Goal: Task Accomplishment & Management: Manage account settings

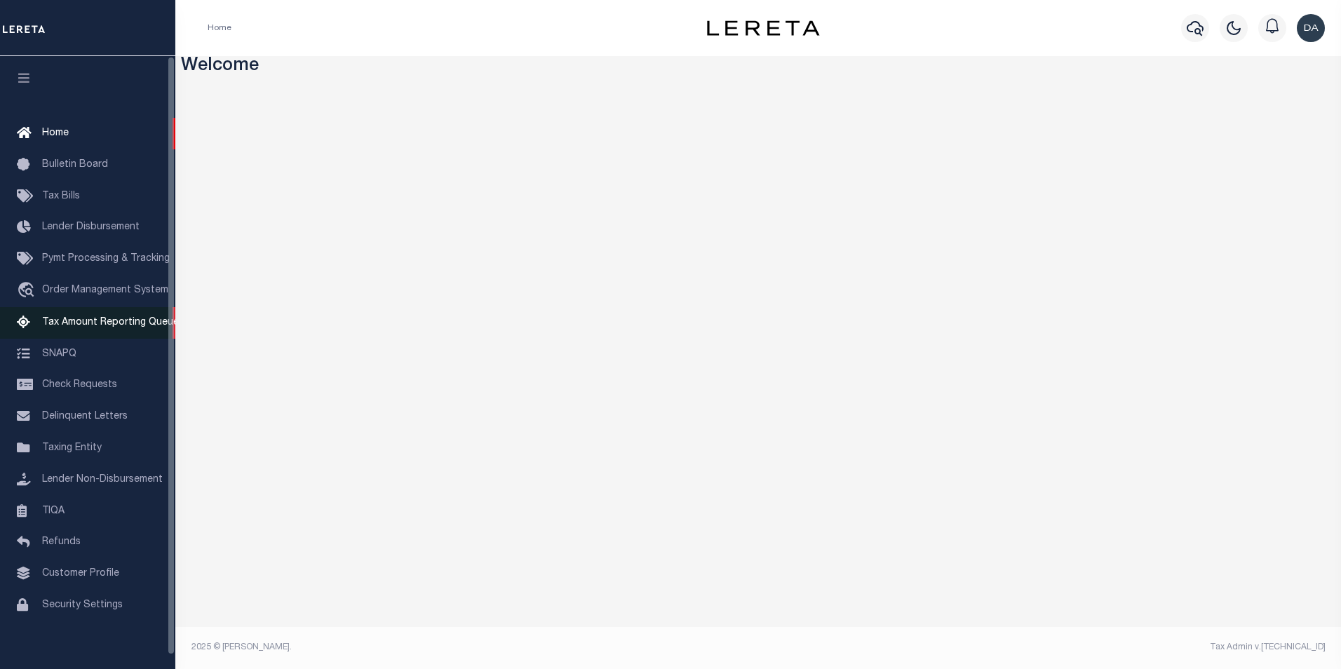
click at [154, 322] on span "Tax Amount Reporting Queue" at bounding box center [110, 323] width 137 height 10
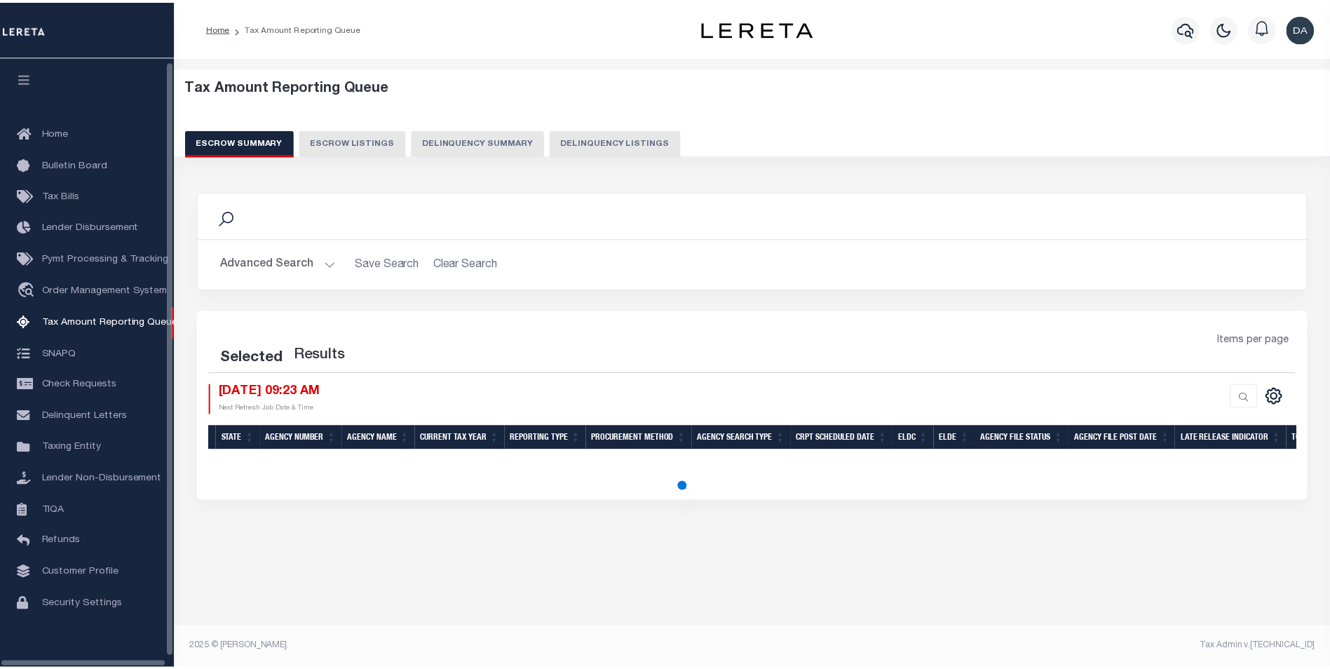
scroll to position [14, 0]
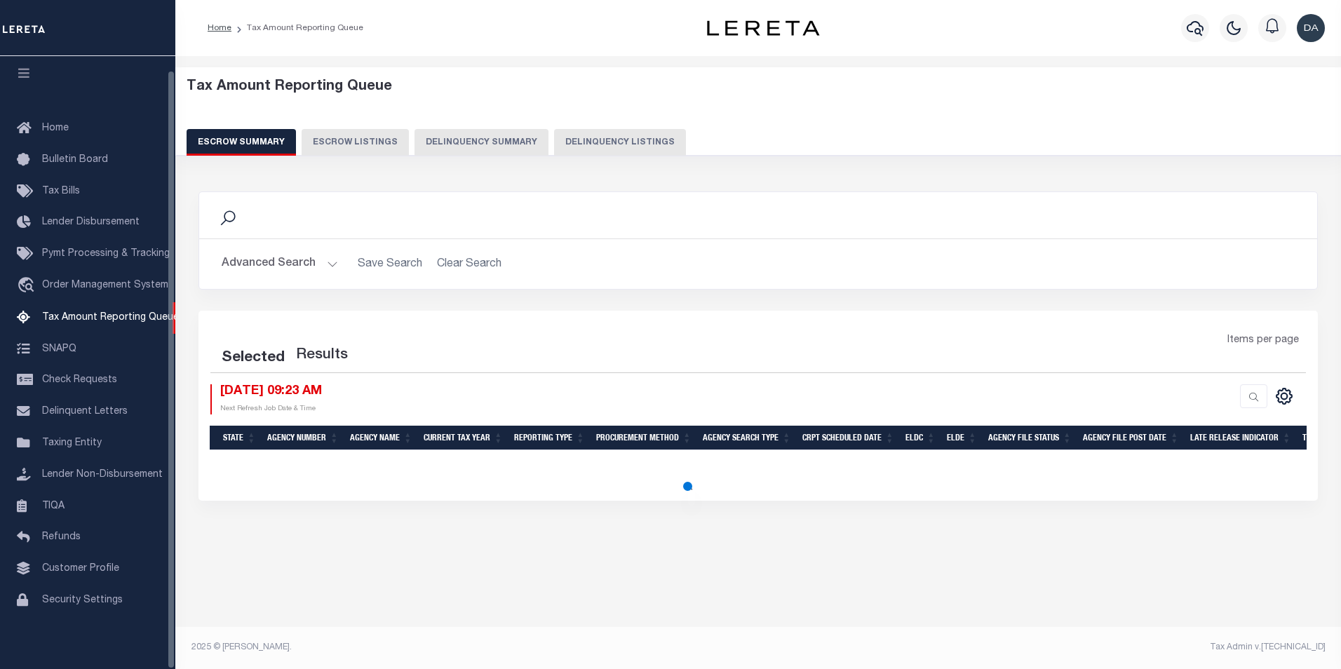
select select "100"
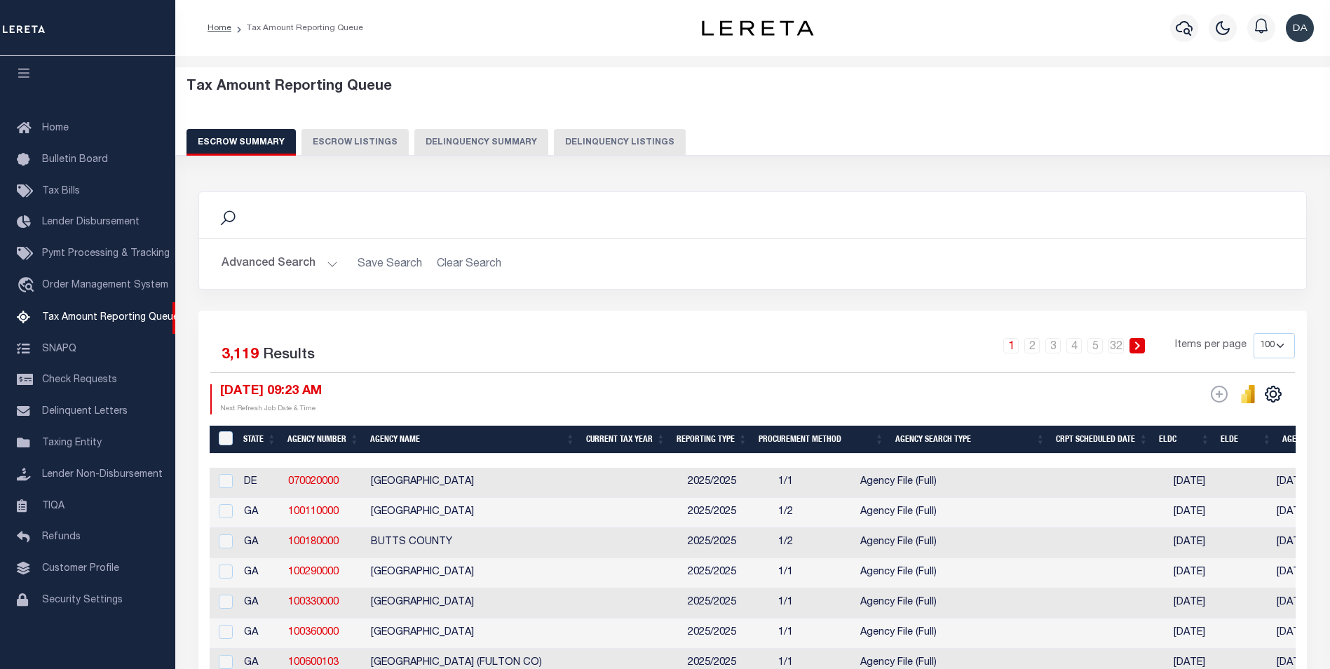
click at [462, 142] on button "Delinquency Summary" at bounding box center [481, 142] width 134 height 27
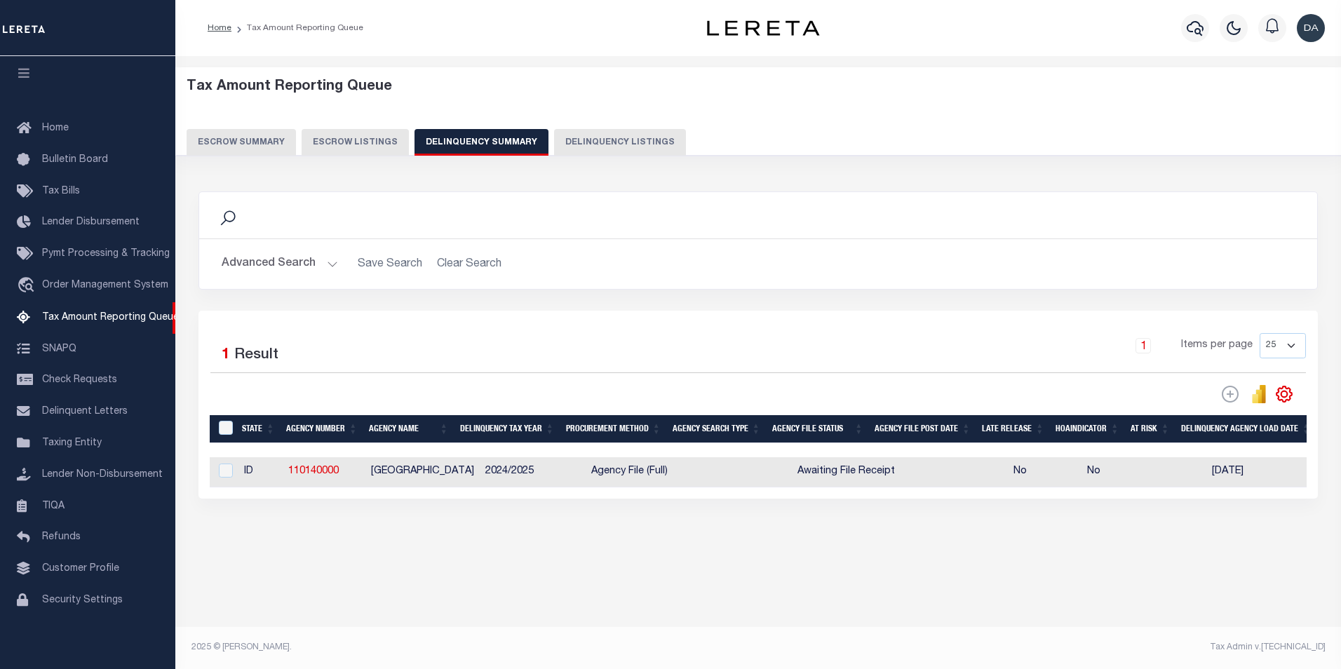
click at [274, 262] on button "Advanced Search" at bounding box center [280, 263] width 116 height 27
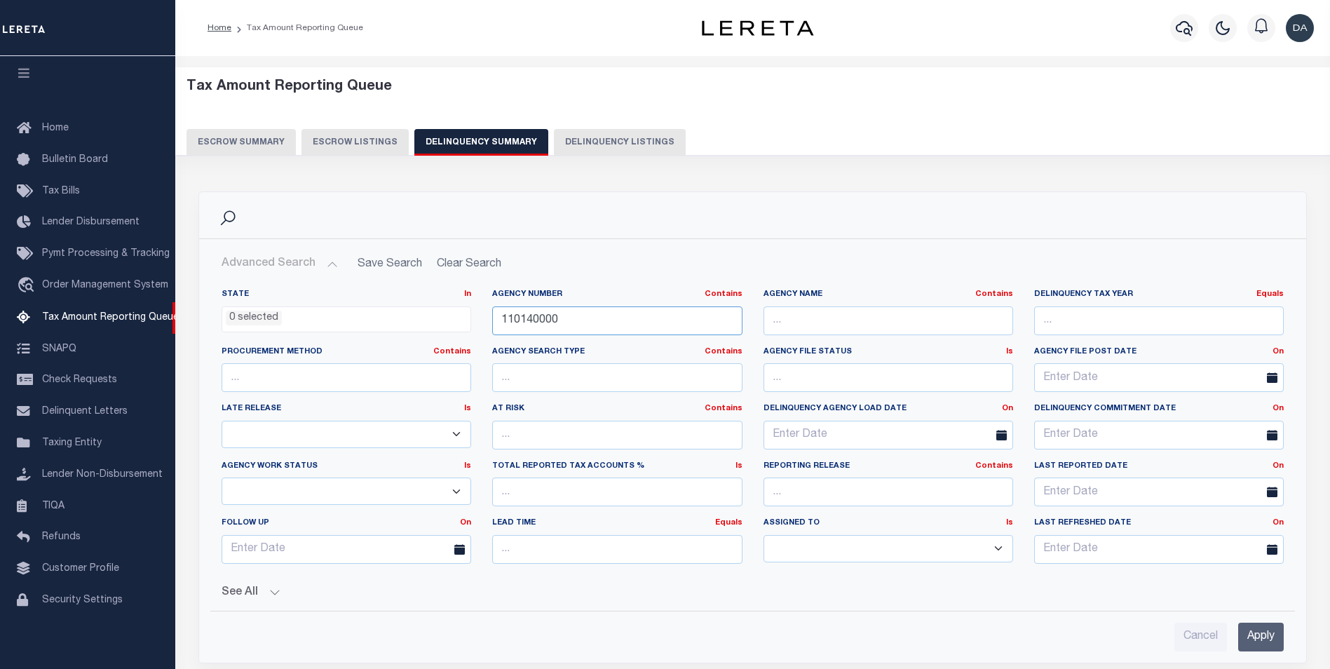
click at [565, 329] on input "110140000" at bounding box center [617, 320] width 250 height 29
click at [1255, 625] on input "Apply" at bounding box center [1262, 637] width 46 height 29
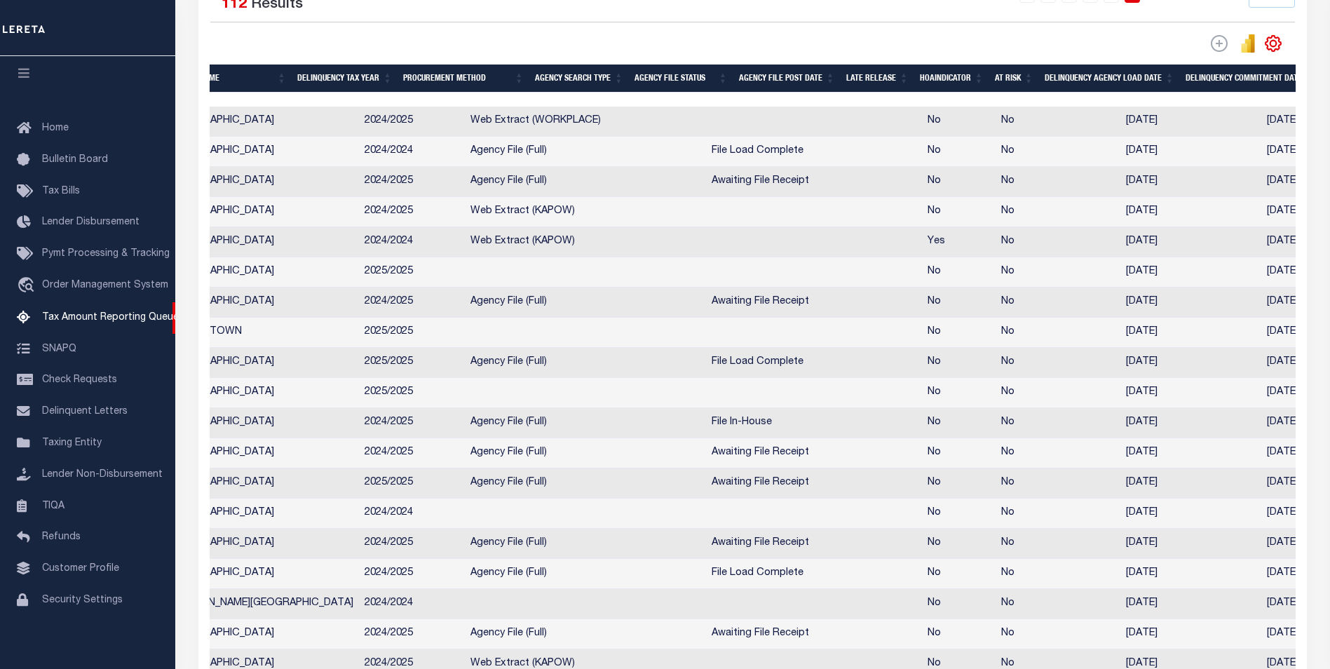
scroll to position [0, 719]
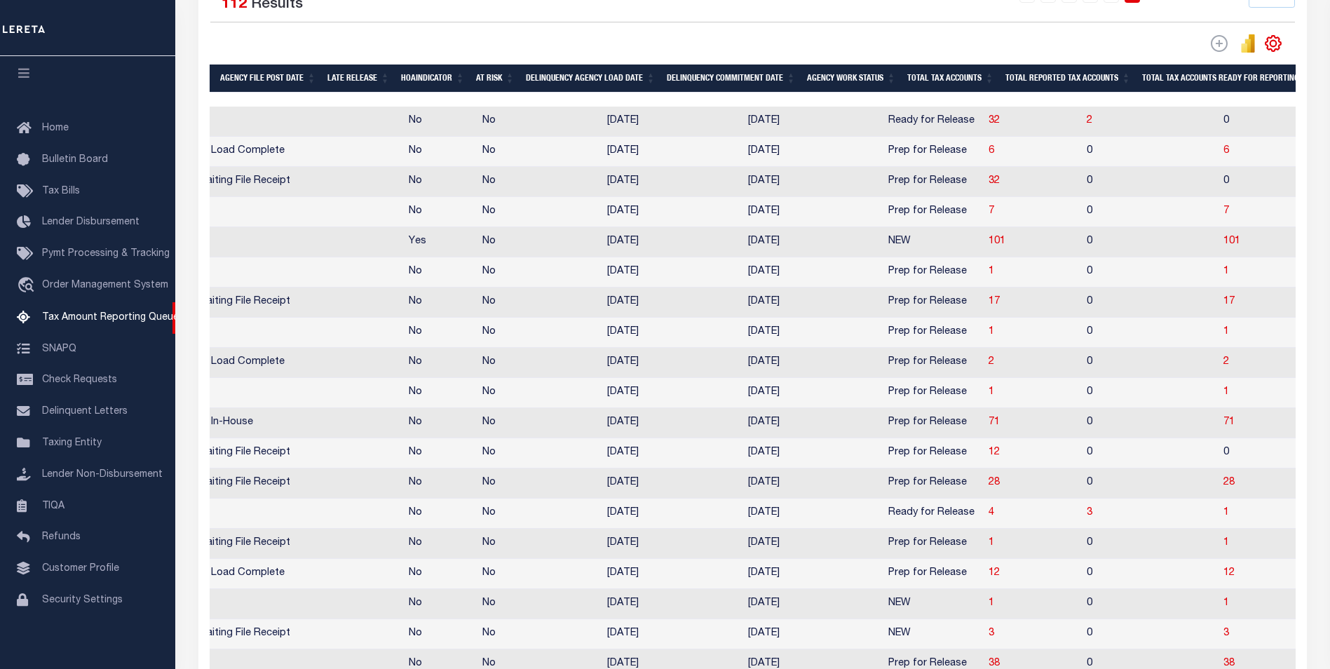
drag, startPoint x: 464, startPoint y: 480, endPoint x: 610, endPoint y: 494, distance: 146.6
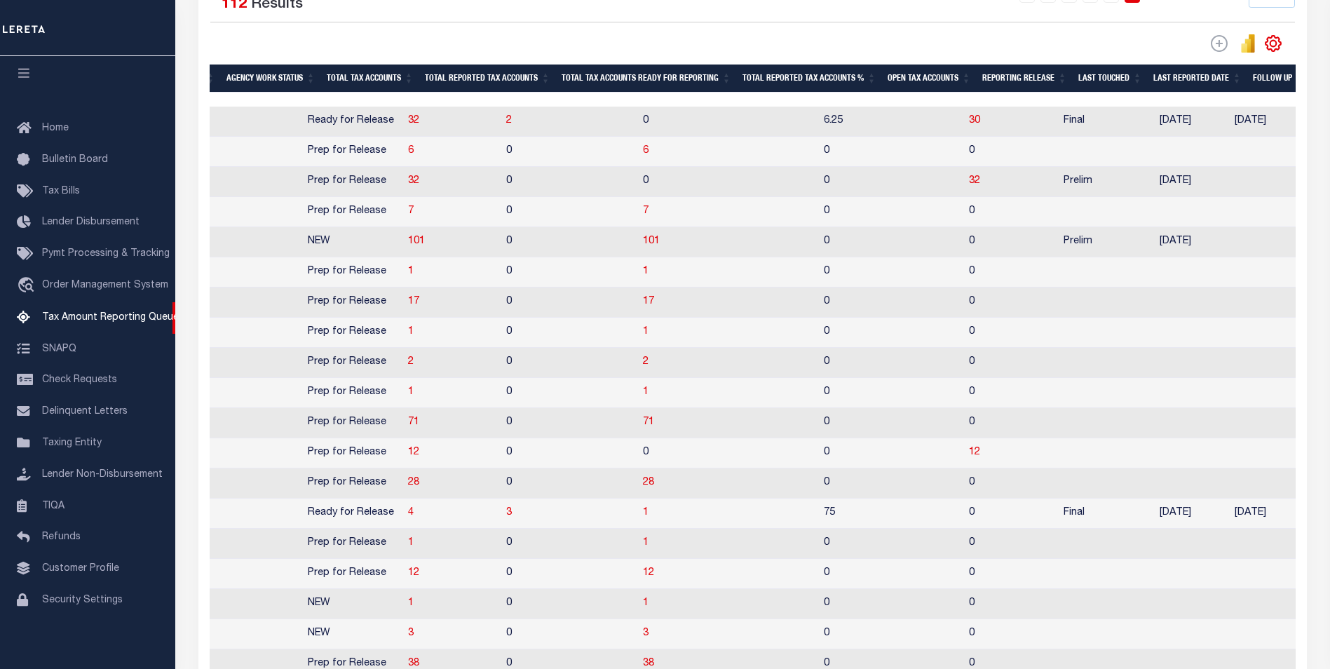
click at [328, 368] on td "Prep for Release" at bounding box center [352, 363] width 100 height 30
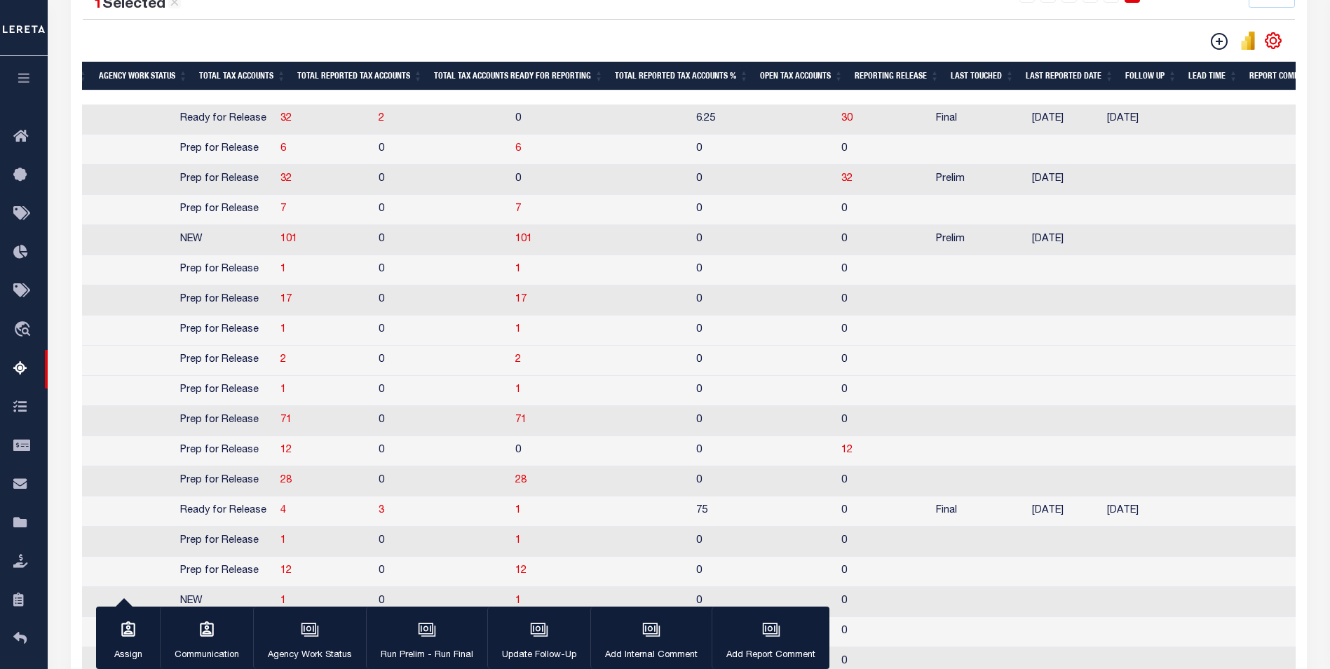
click at [275, 372] on td "2" at bounding box center [324, 361] width 98 height 30
checkbox input "false"
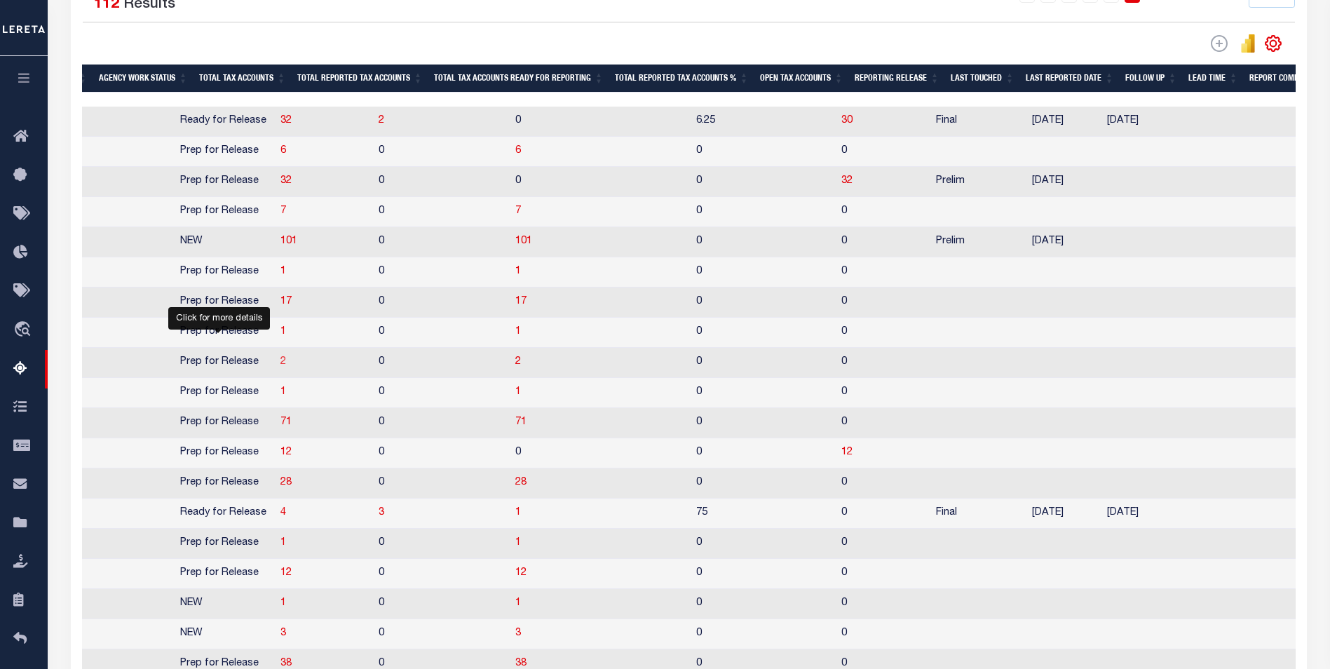
click at [281, 367] on span "2" at bounding box center [284, 362] width 6 height 10
select select "100"
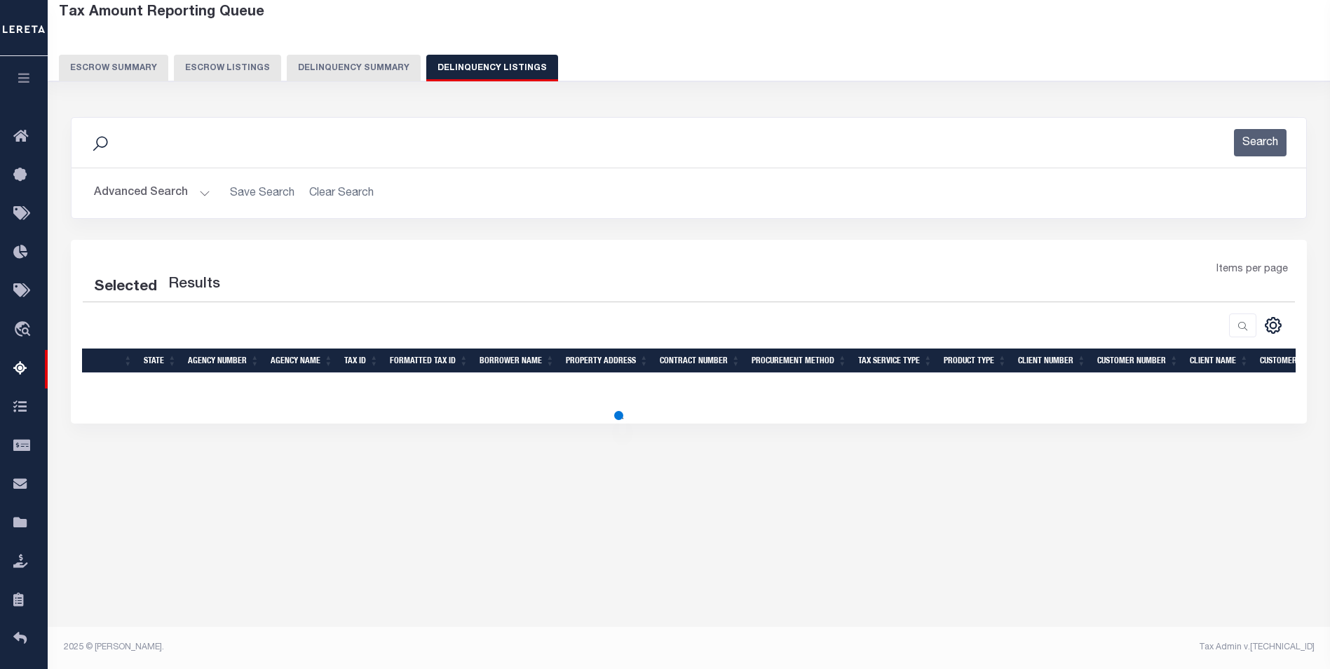
scroll to position [74, 0]
select select "100"
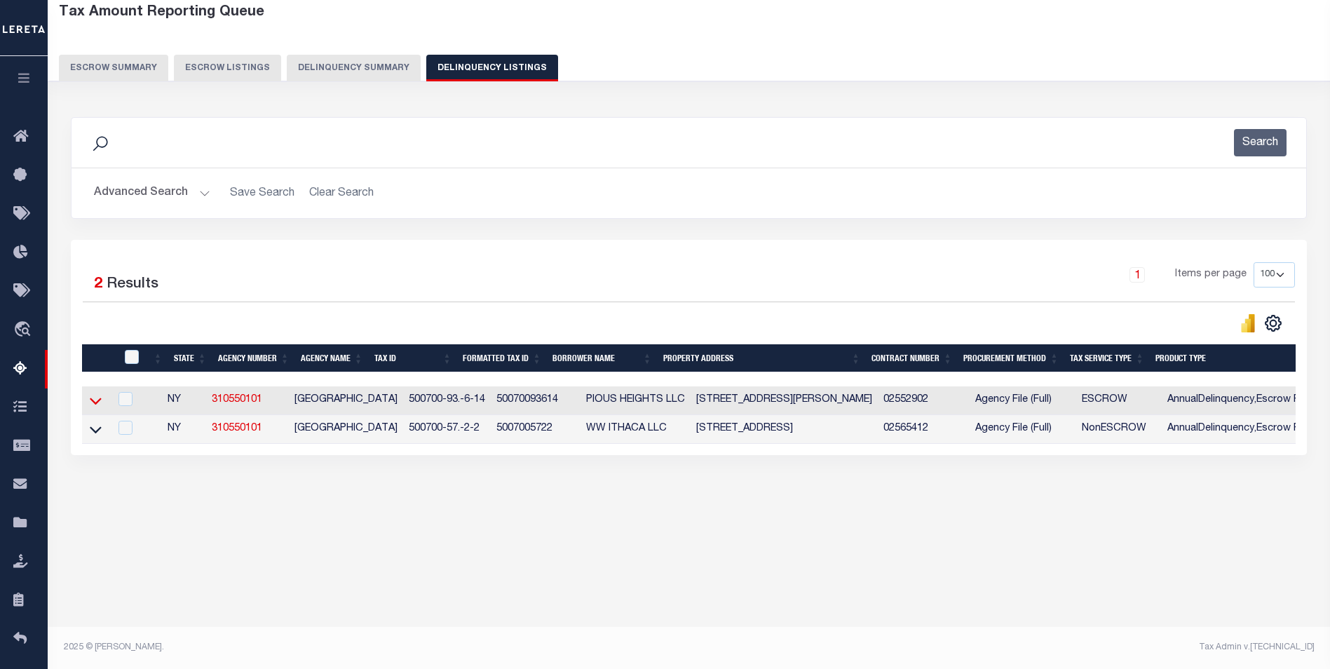
click at [93, 398] on icon at bounding box center [96, 400] width 12 height 15
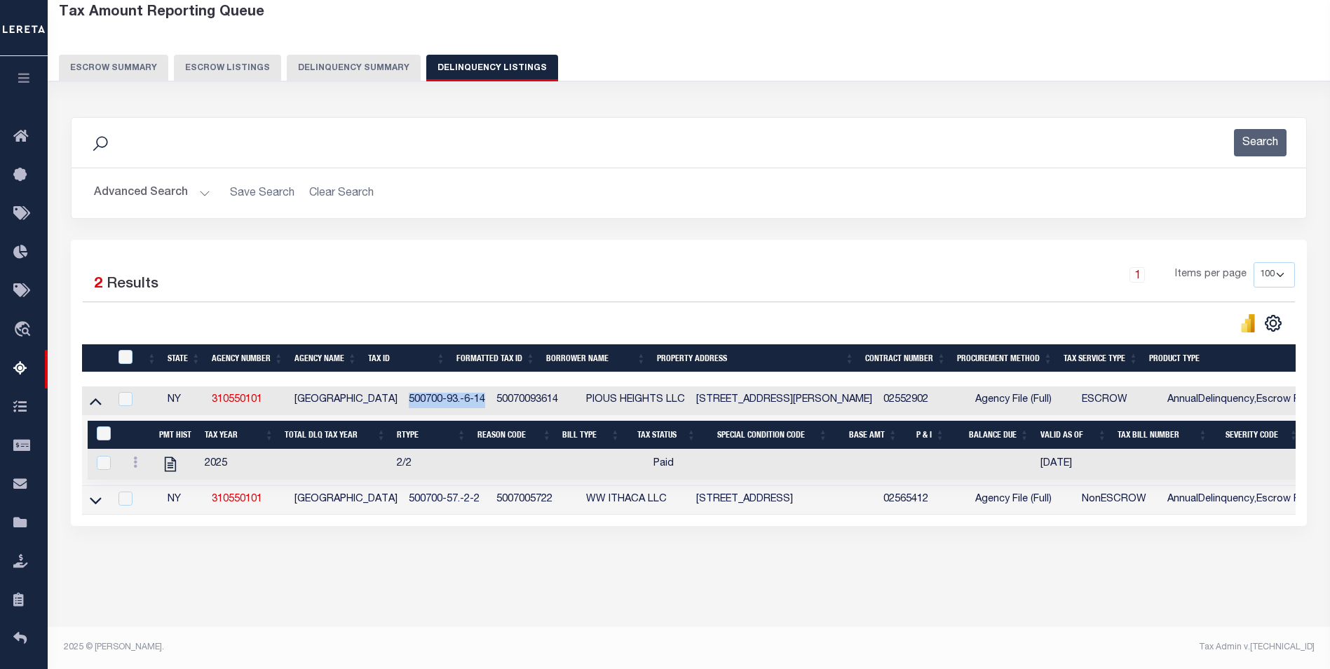
drag, startPoint x: 370, startPoint y: 406, endPoint x: 447, endPoint y: 406, distance: 77.1
click at [447, 406] on td "500700-93.-6-14" at bounding box center [447, 400] width 88 height 29
checkbox input "true"
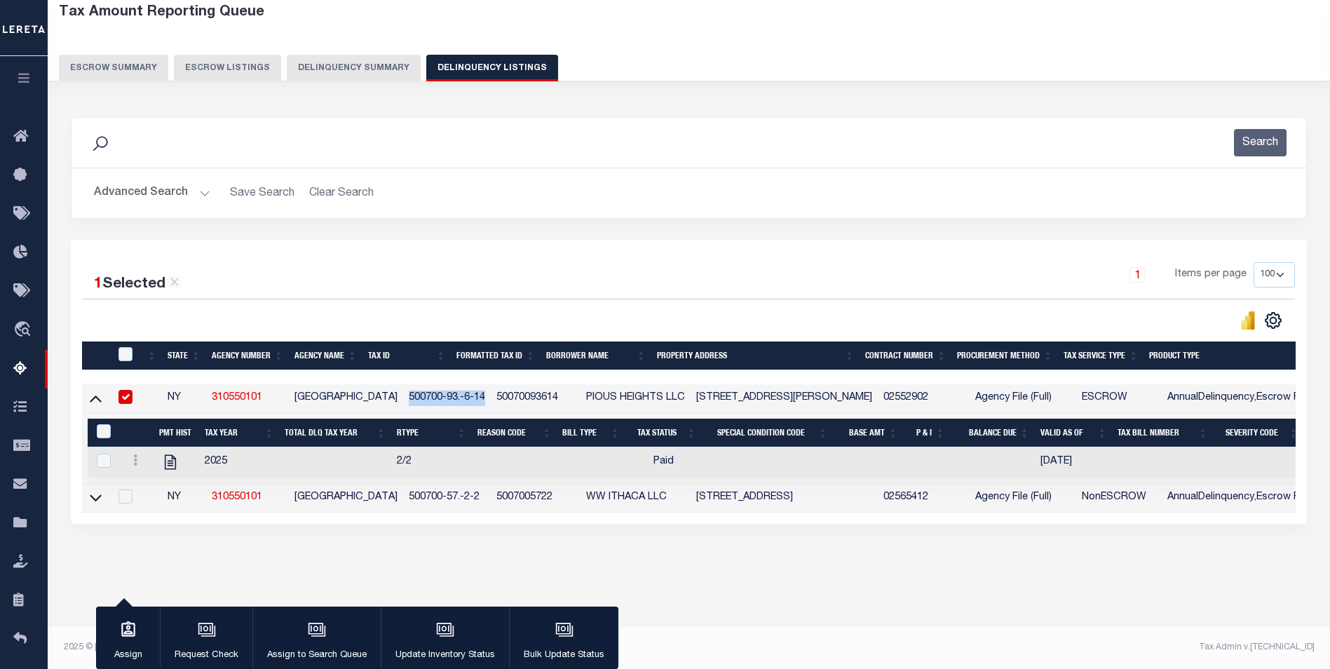
copy td "500700-93.-6-14"
click at [158, 194] on button "Advanced Search" at bounding box center [152, 193] width 116 height 27
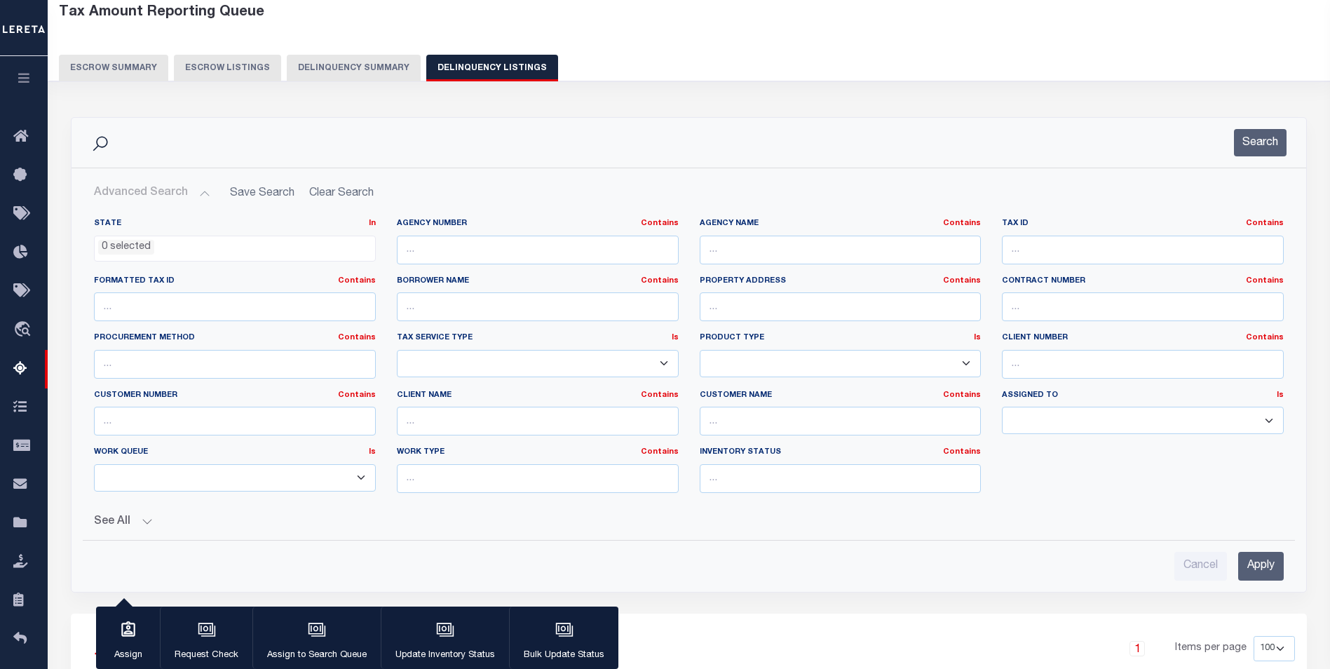
click at [353, 81] on button "Delinquency Summary" at bounding box center [354, 68] width 134 height 27
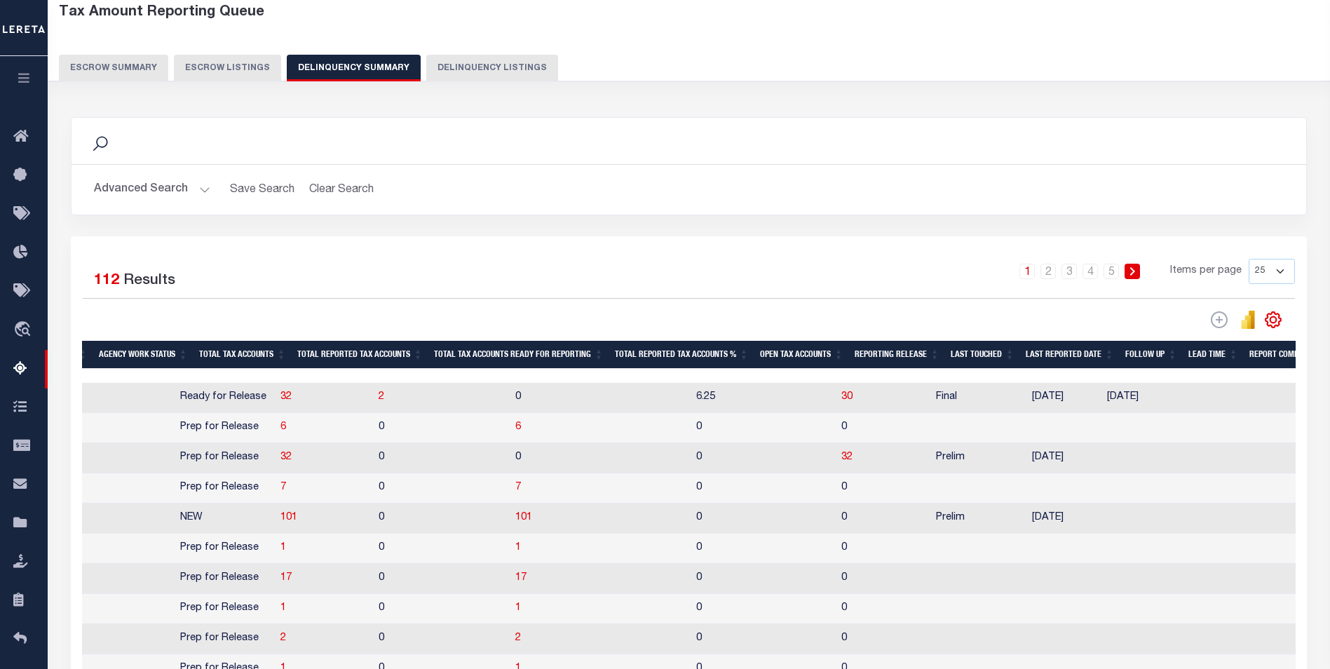
click at [357, 69] on button "Delinquency Summary" at bounding box center [354, 68] width 134 height 27
click at [149, 183] on button "Advanced Search" at bounding box center [152, 189] width 116 height 27
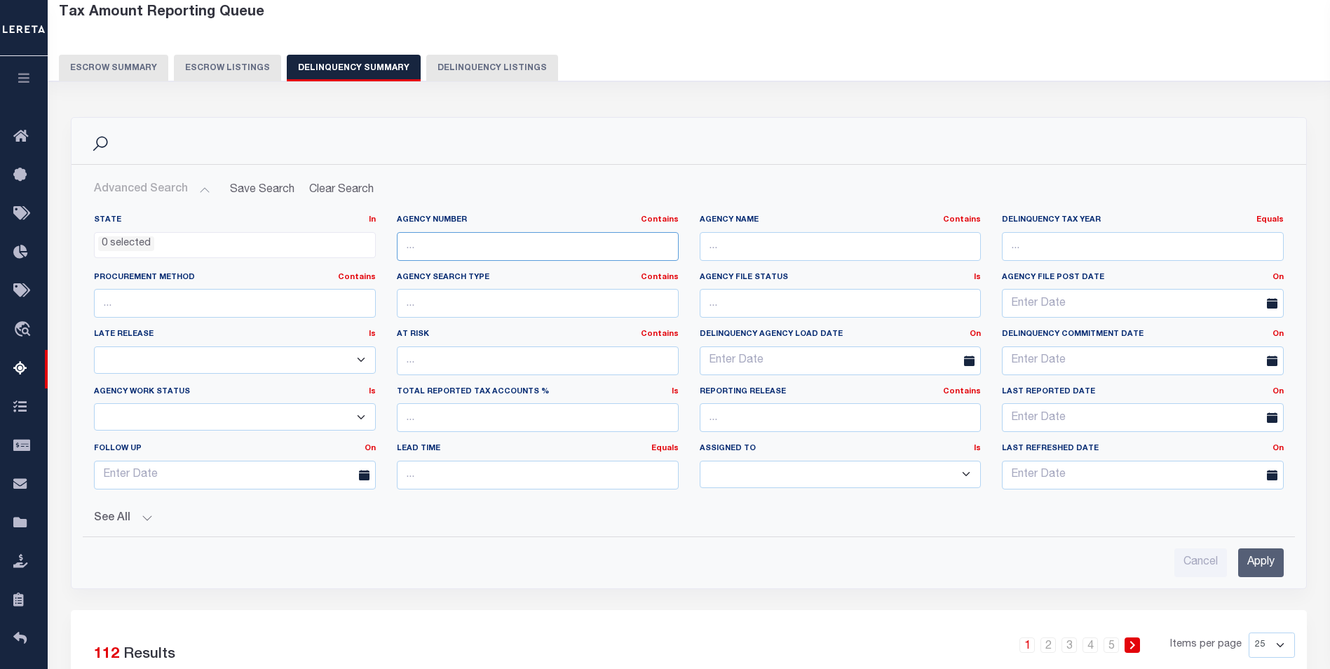
click at [448, 251] on input "text" at bounding box center [538, 246] width 282 height 29
paste input "260280000"
click at [97, 504] on div "See All Work Queue Is Is Contains --ALL-- Delinquent Is" at bounding box center [689, 513] width 1190 height 25
click at [127, 523] on button "See All" at bounding box center [689, 518] width 1190 height 13
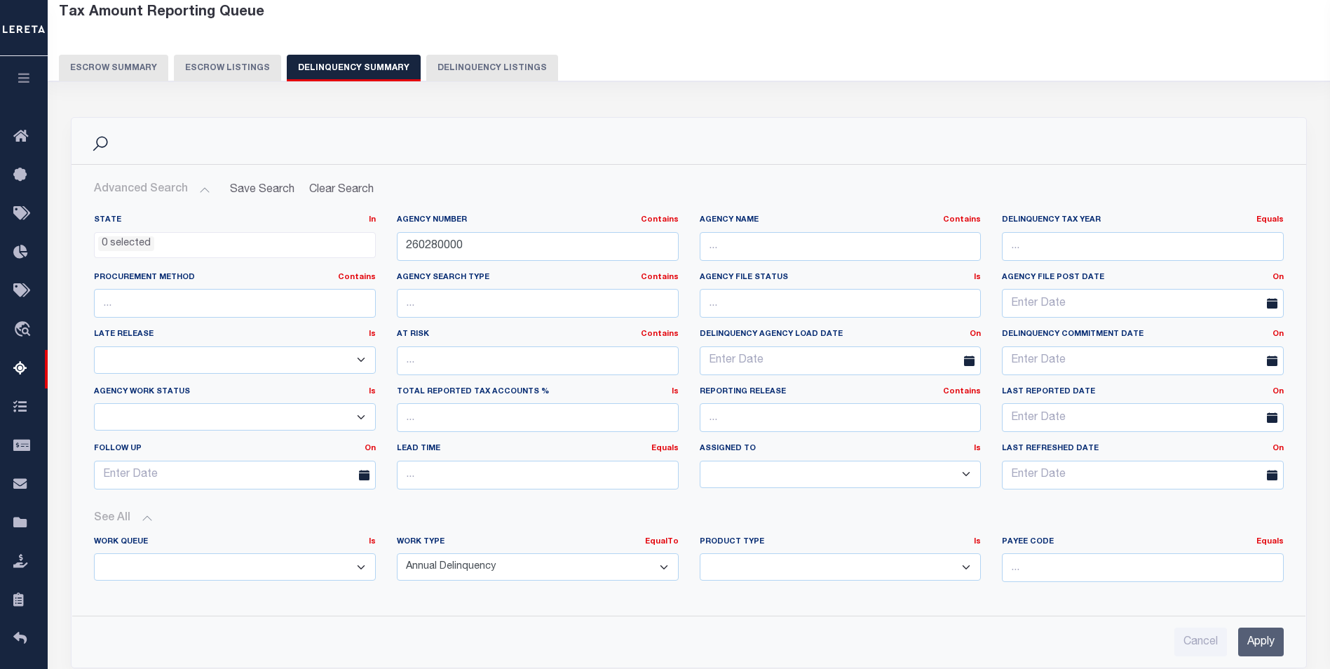
click at [1256, 633] on input "Apply" at bounding box center [1262, 642] width 46 height 29
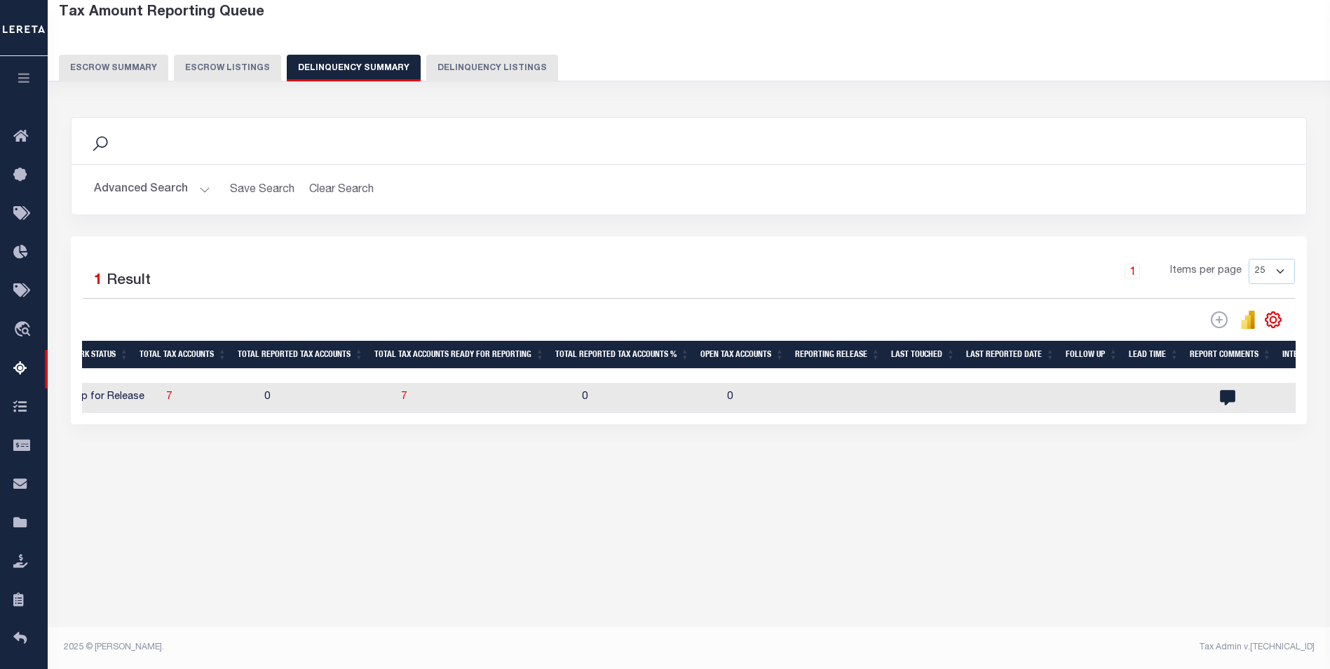
scroll to position [0, 0]
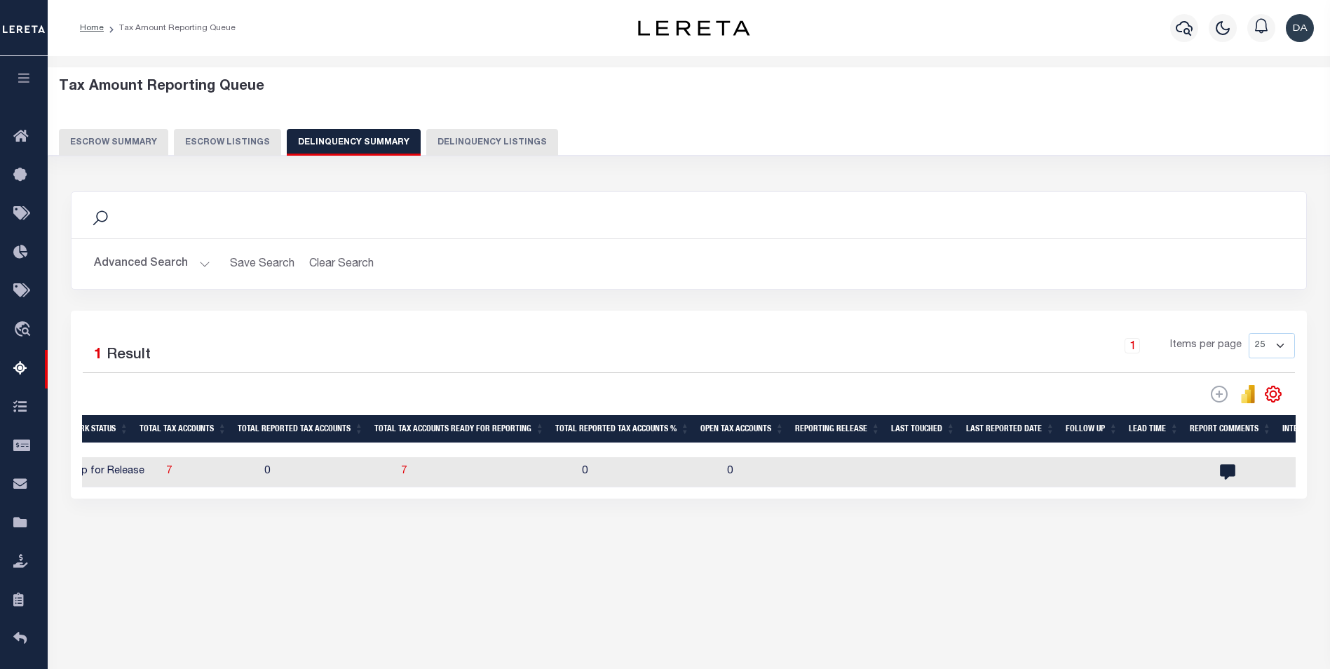
click at [135, 271] on button "Advanced Search" at bounding box center [152, 263] width 116 height 27
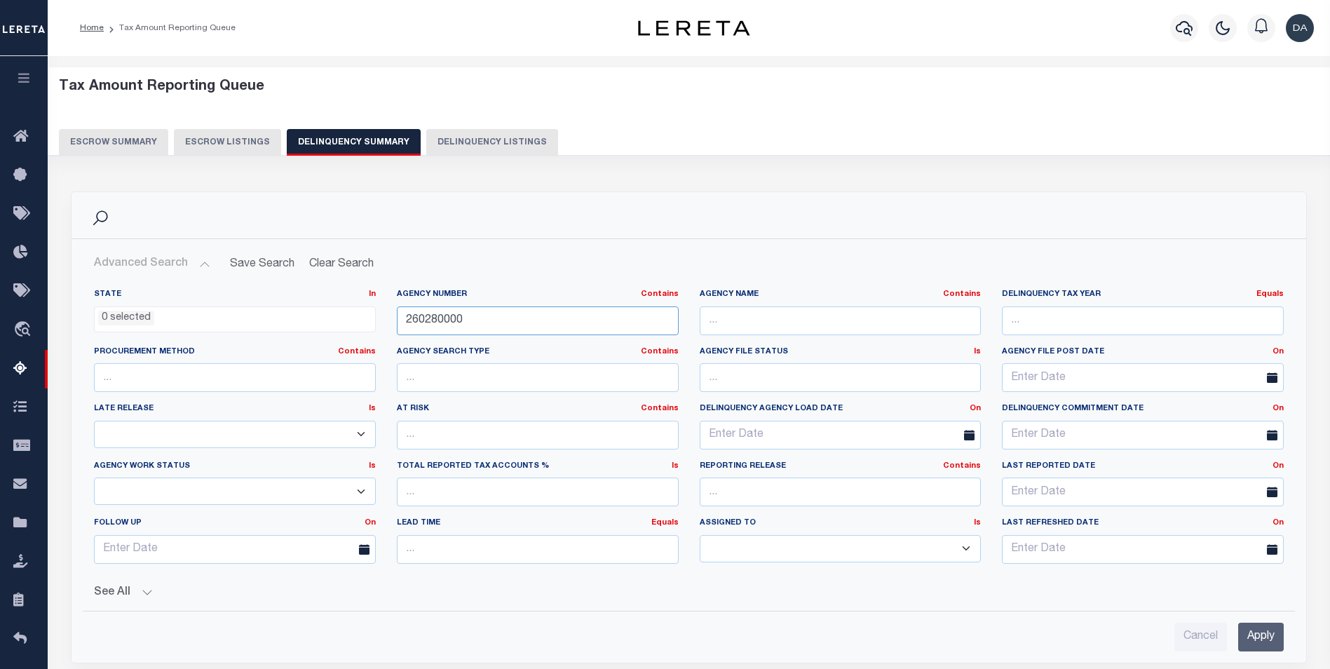
click at [445, 322] on input "260280000" at bounding box center [538, 320] width 282 height 29
paste input "310520202"
type input "310520202"
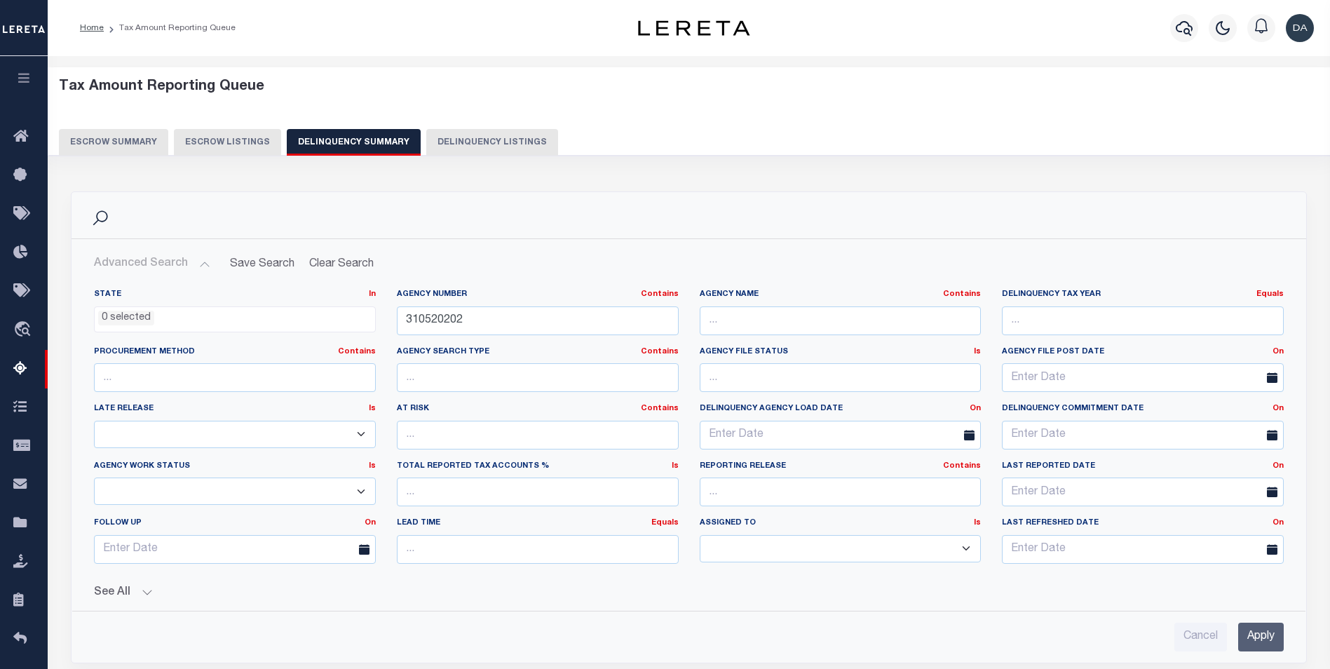
click at [1255, 640] on input "Apply" at bounding box center [1262, 637] width 46 height 29
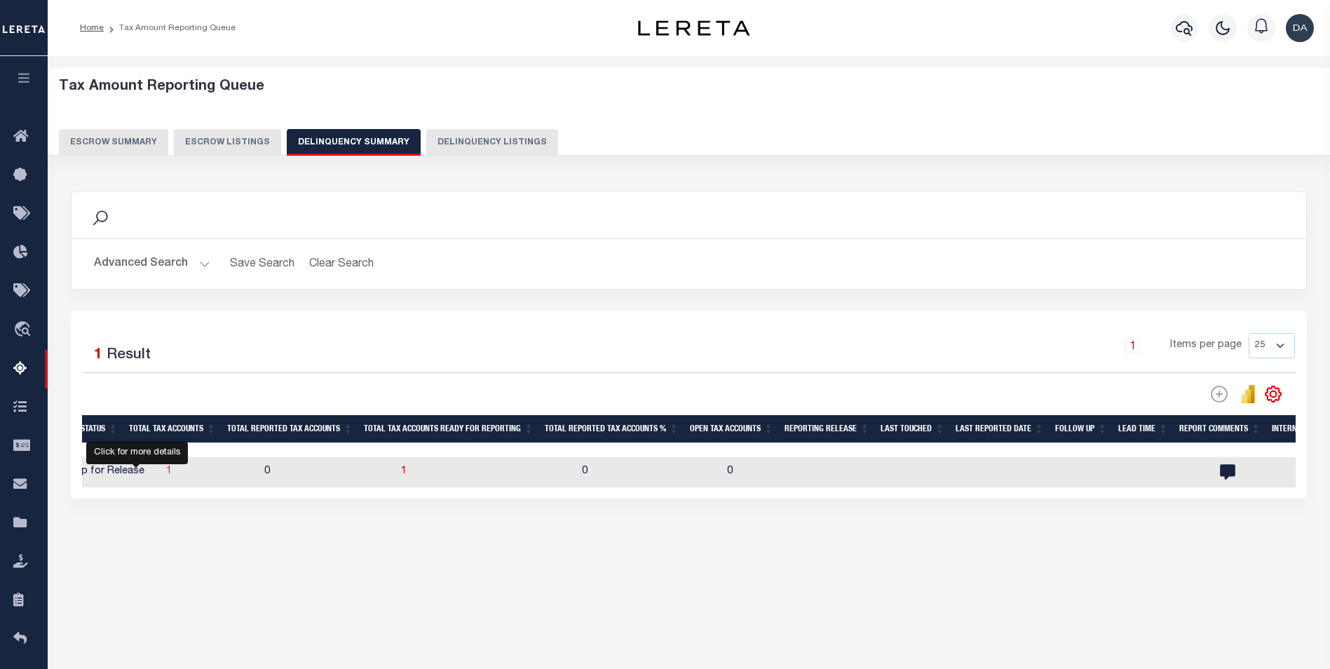
click at [166, 473] on span "1" at bounding box center [169, 471] width 6 height 10
select select "100"
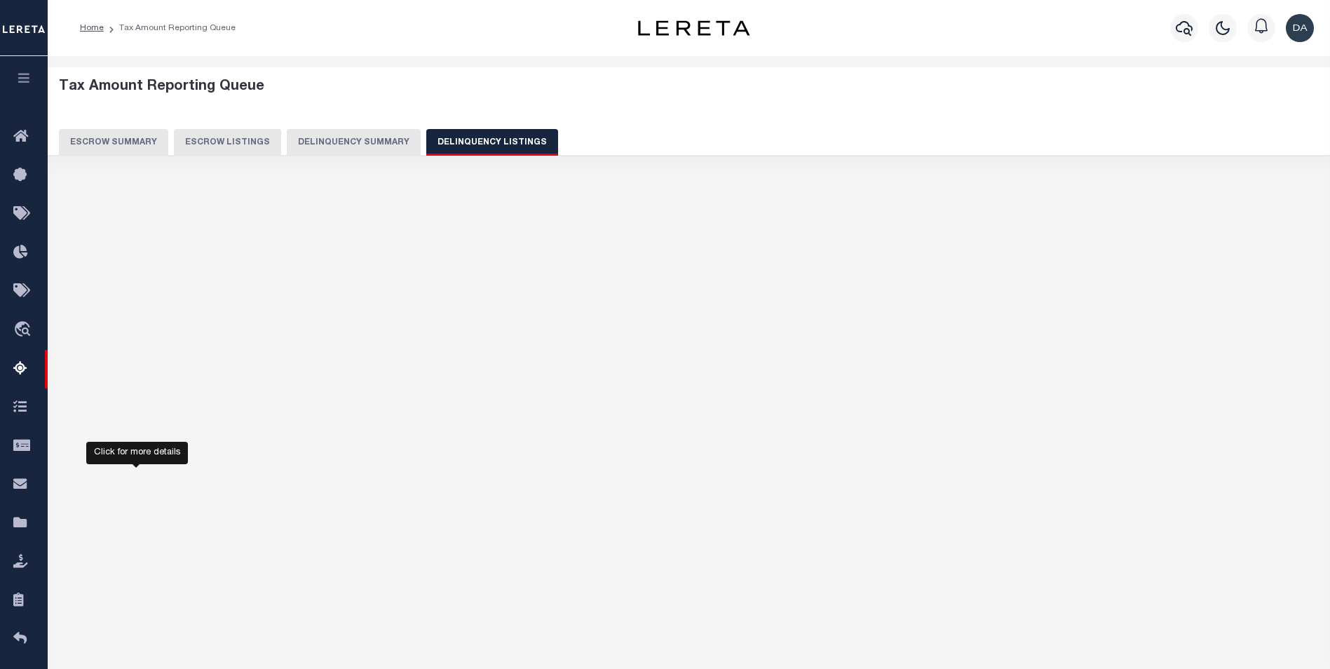
select select "100"
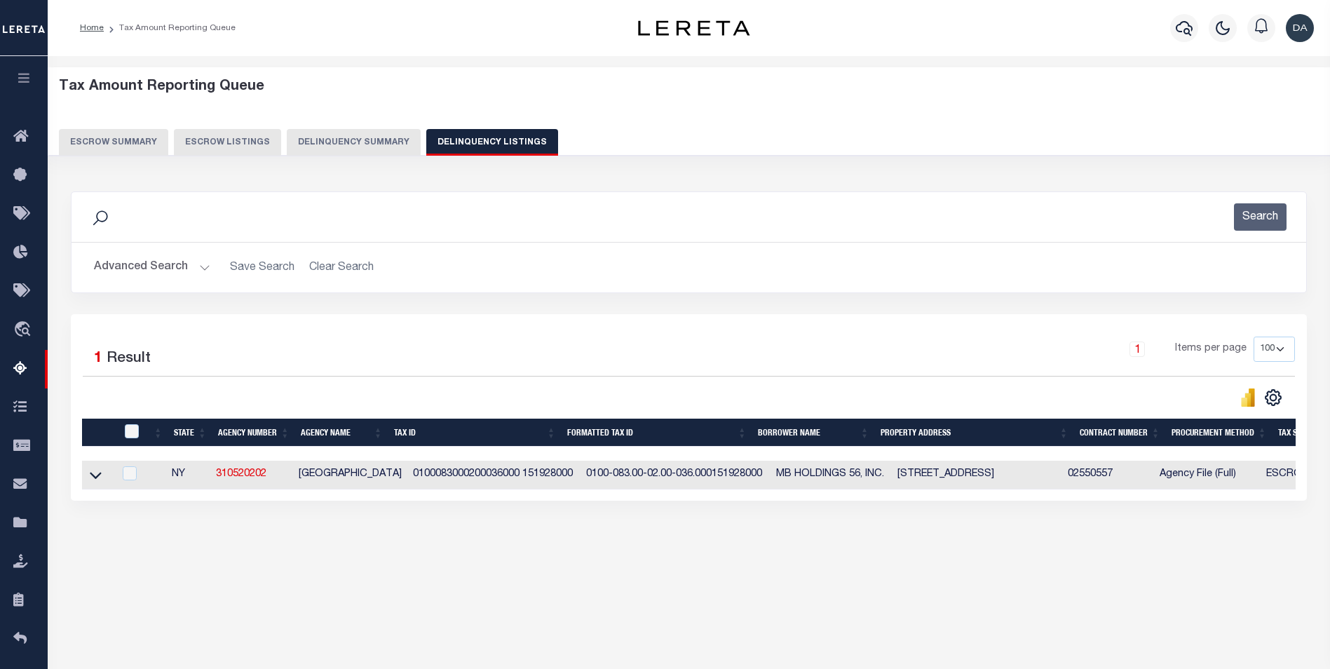
click at [123, 478] on div at bounding box center [128, 473] width 18 height 15
checkbox input "true"
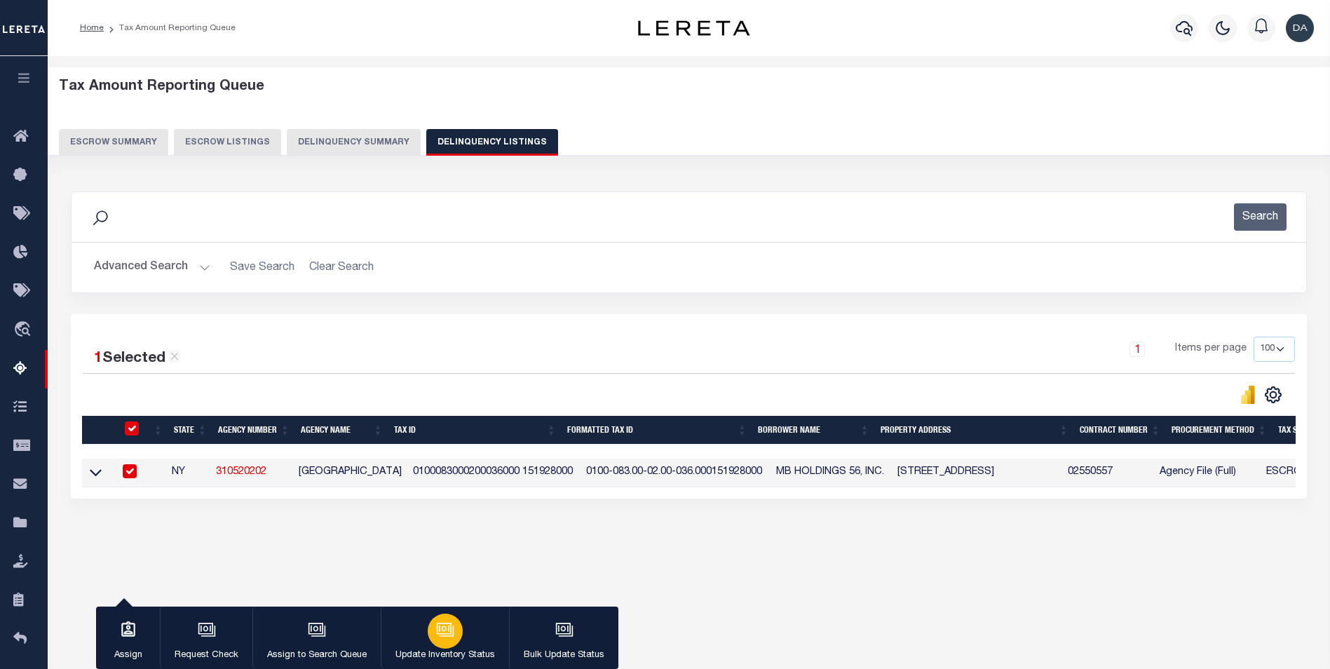
click at [430, 627] on div "button" at bounding box center [445, 631] width 35 height 35
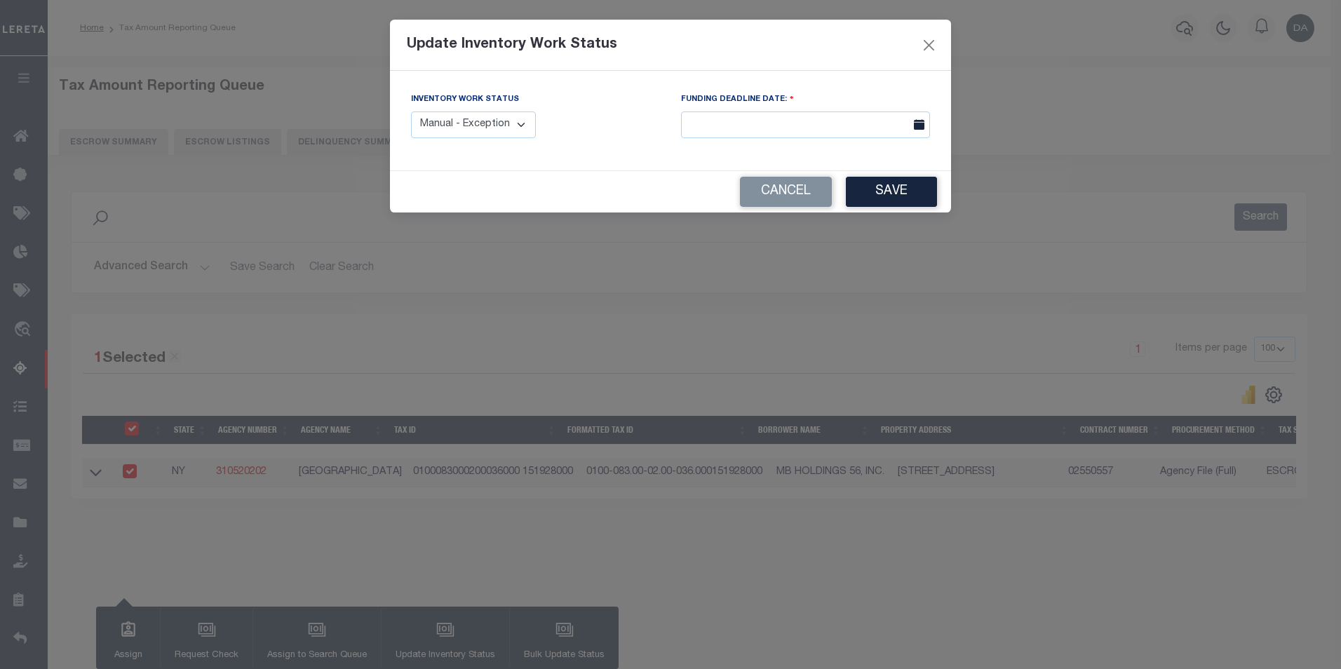
click at [492, 125] on select "Manual - Exception Pended - Awaiting Search Late Add Exception Completed" at bounding box center [473, 125] width 125 height 27
select select "3"
click at [411, 112] on select "Manual - Exception Pended - Awaiting Search Late Add Exception Completed" at bounding box center [473, 125] width 125 height 27
click at [870, 201] on button "Save" at bounding box center [891, 192] width 91 height 30
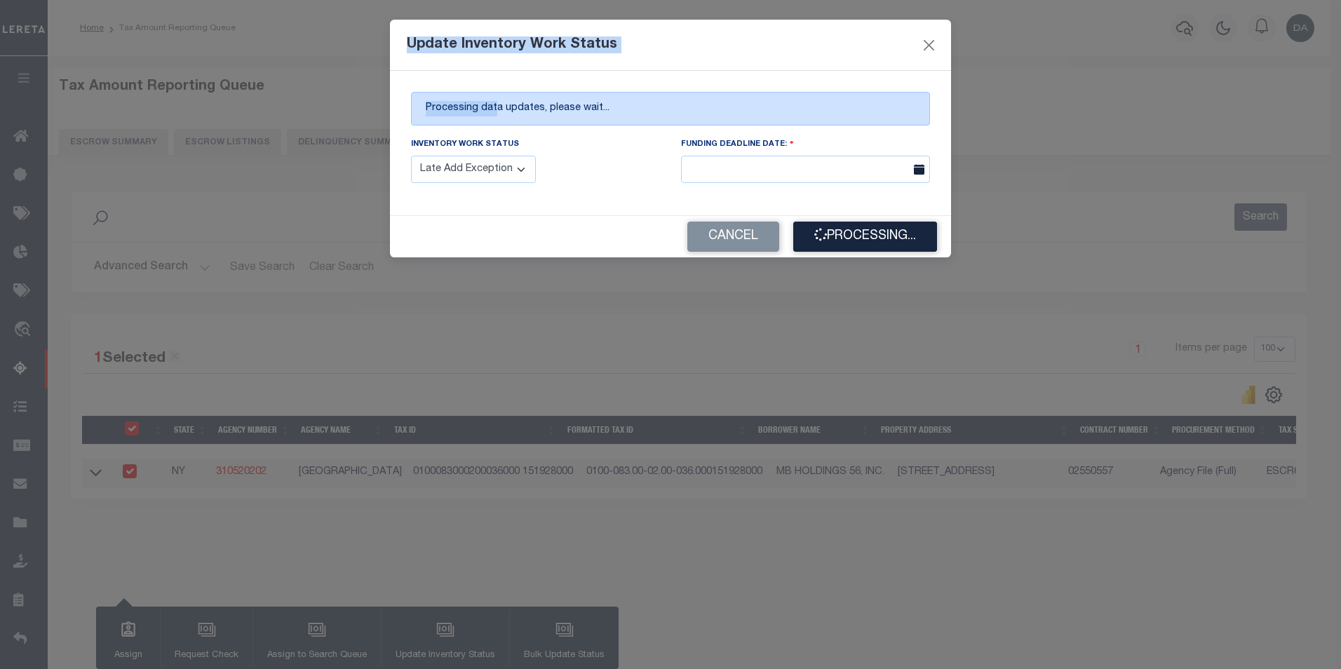
drag, startPoint x: 299, startPoint y: 43, endPoint x: 494, endPoint y: 104, distance: 203.6
click at [494, 104] on div "Update Inventory Work Status Processing data updates, please wait... Inventory …" at bounding box center [670, 334] width 1341 height 669
drag, startPoint x: 494, startPoint y: 104, endPoint x: 590, endPoint y: 198, distance: 134.9
click at [590, 198] on div "Processing data updates, please wait... Inventory Work Status Manual - Exceptio…" at bounding box center [670, 143] width 561 height 144
click at [506, 196] on div "Processing data updates, please wait... Inventory Work Status Manual - Exceptio…" at bounding box center [670, 143] width 561 height 144
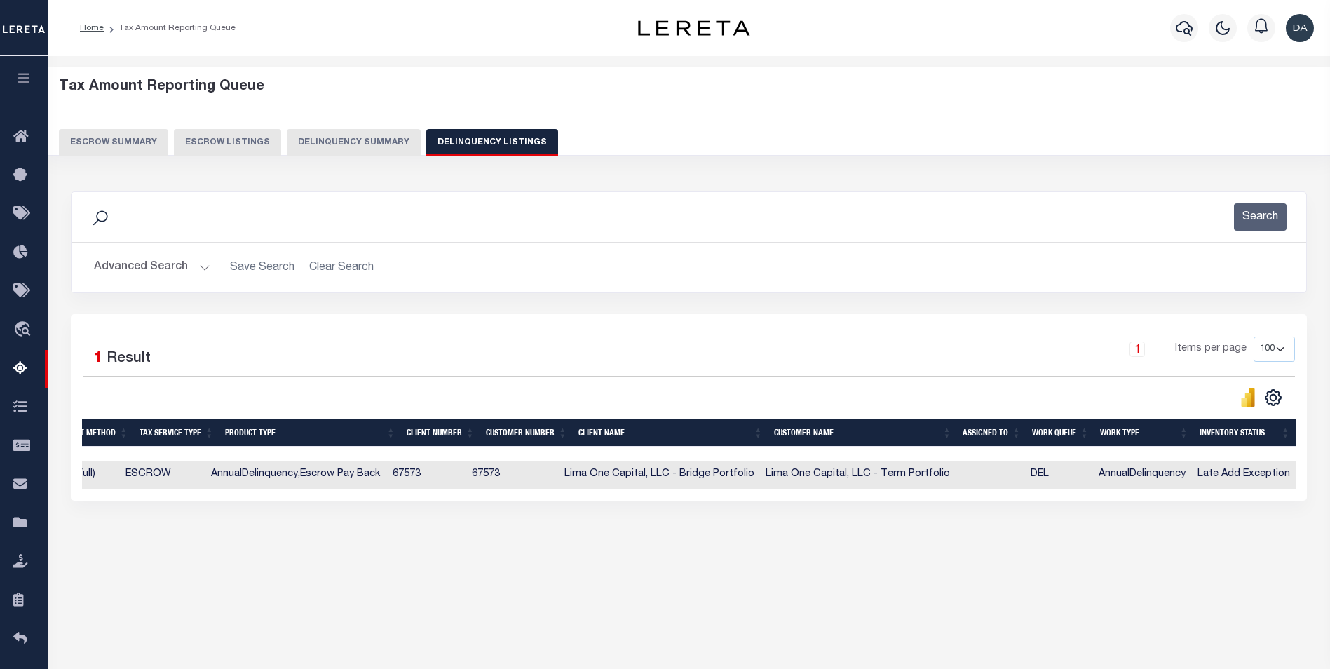
click at [426, 388] on div at bounding box center [386, 398] width 607 height 20
click at [337, 145] on button "Delinquency Summary" at bounding box center [354, 142] width 134 height 27
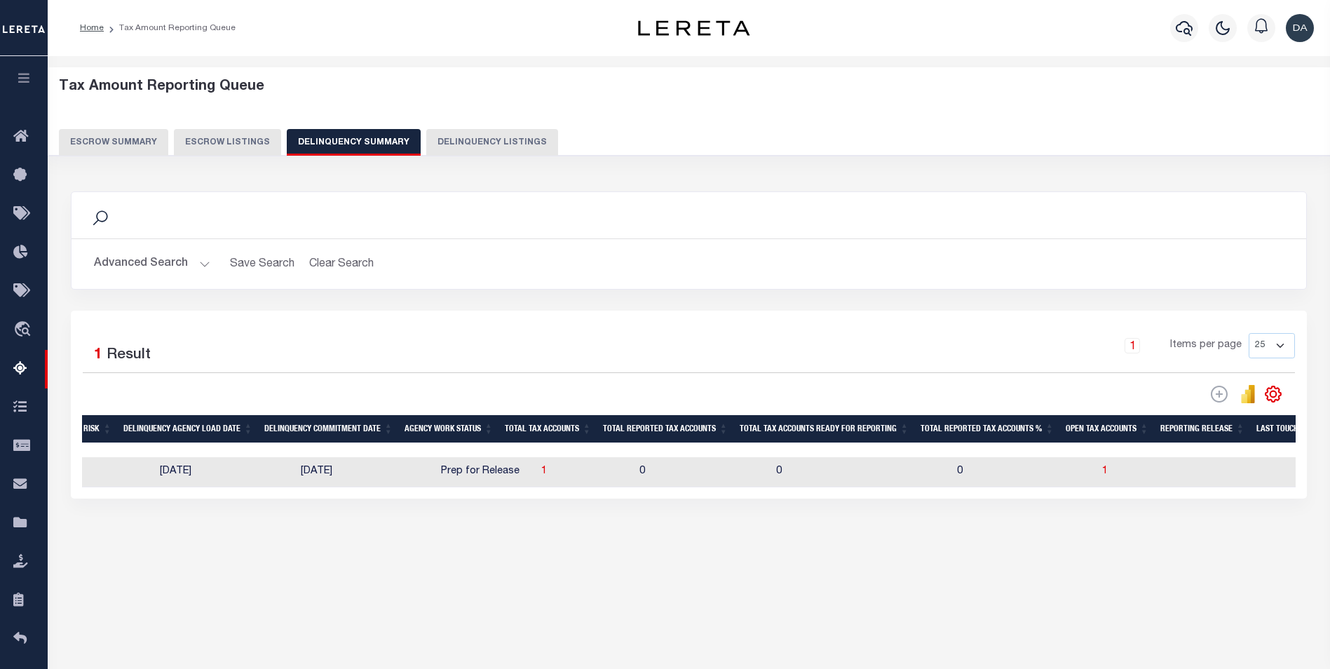
scroll to position [0, 910]
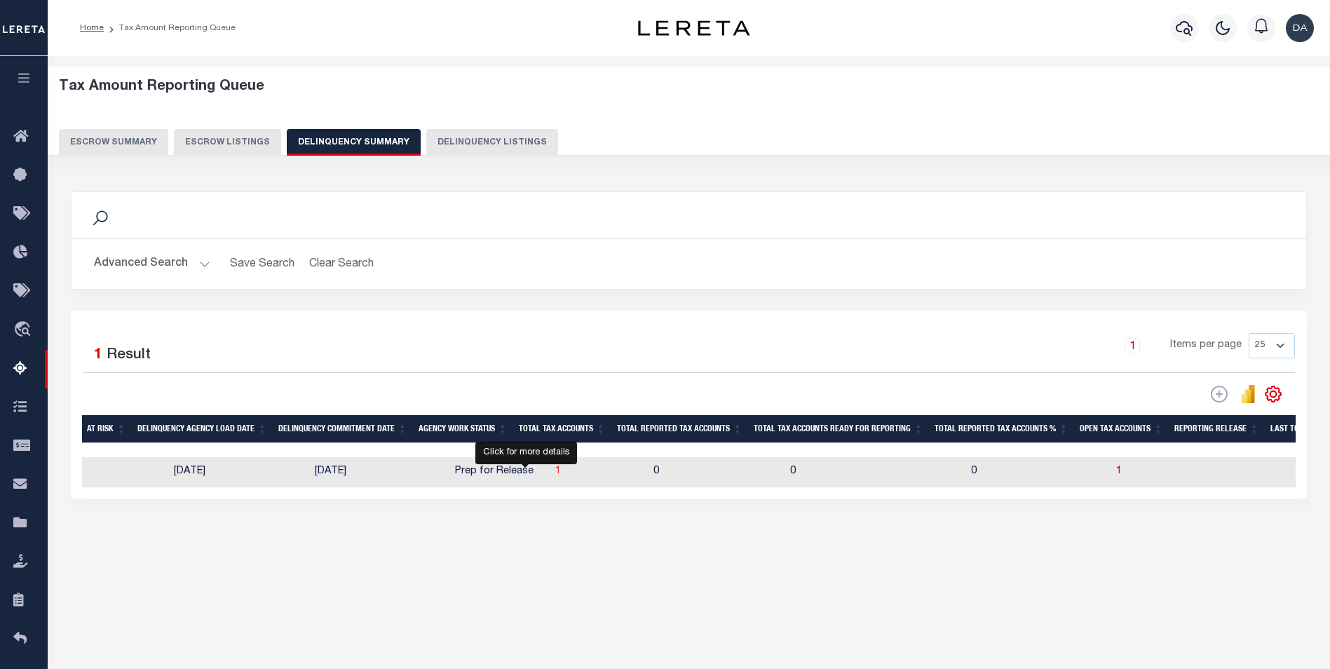
click at [555, 476] on span "1" at bounding box center [558, 471] width 6 height 10
select select "100"
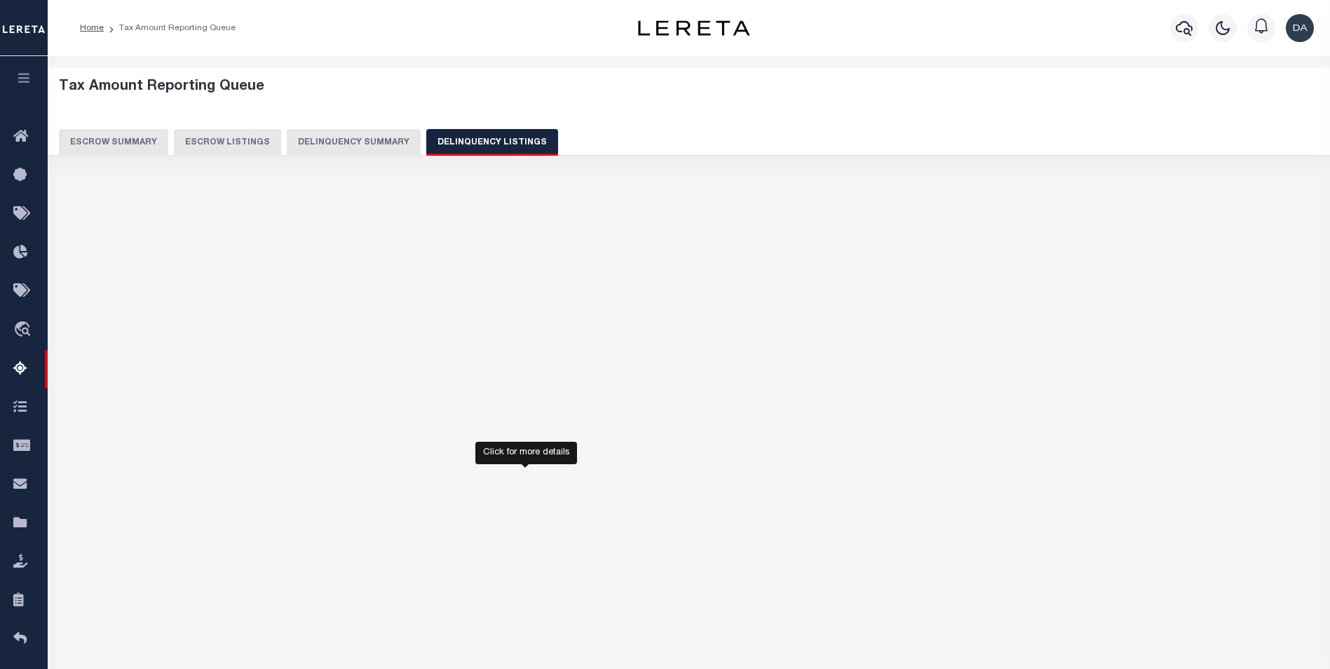
select select "100"
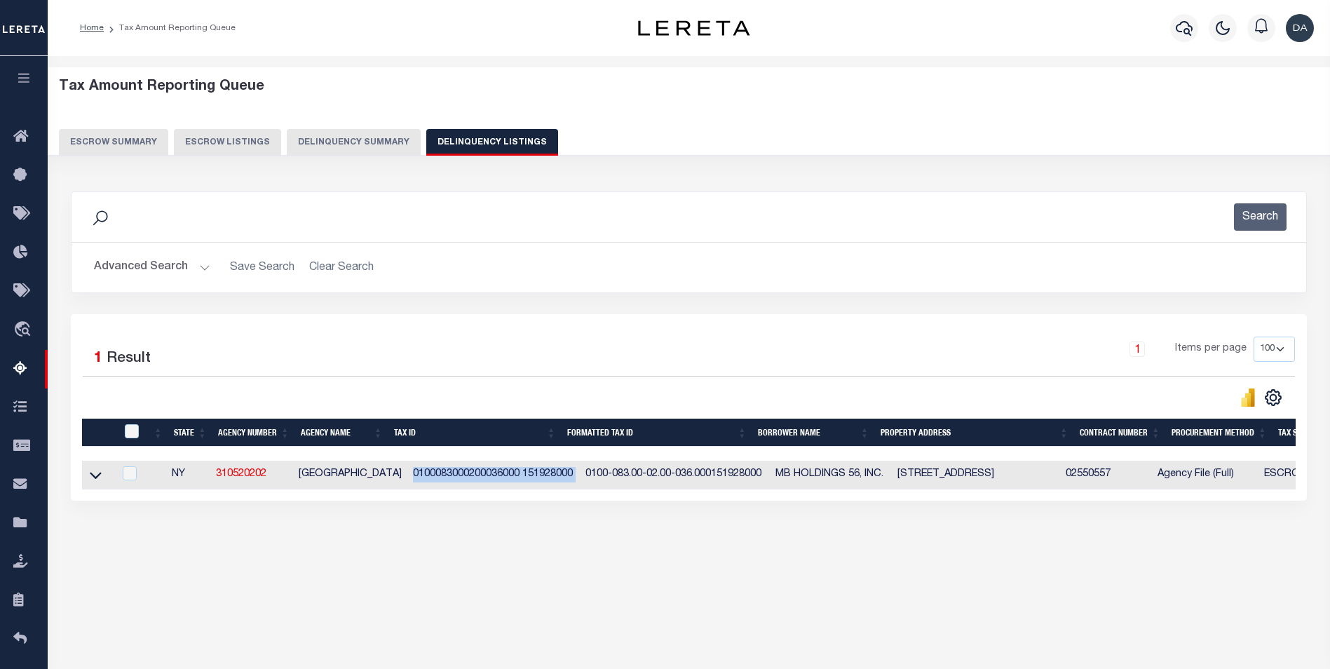
drag, startPoint x: 395, startPoint y: 478, endPoint x: 562, endPoint y: 478, distance: 167.6
click at [562, 478] on tr "NY 310520202 BABYLON TOWN 0100083000200036000 151928000 0100-083.00-02.00-036.0…" at bounding box center [1258, 475] width 2353 height 29
copy td "0100083000200036000 151928000"
click at [353, 136] on button "Delinquency Summary" at bounding box center [354, 142] width 134 height 27
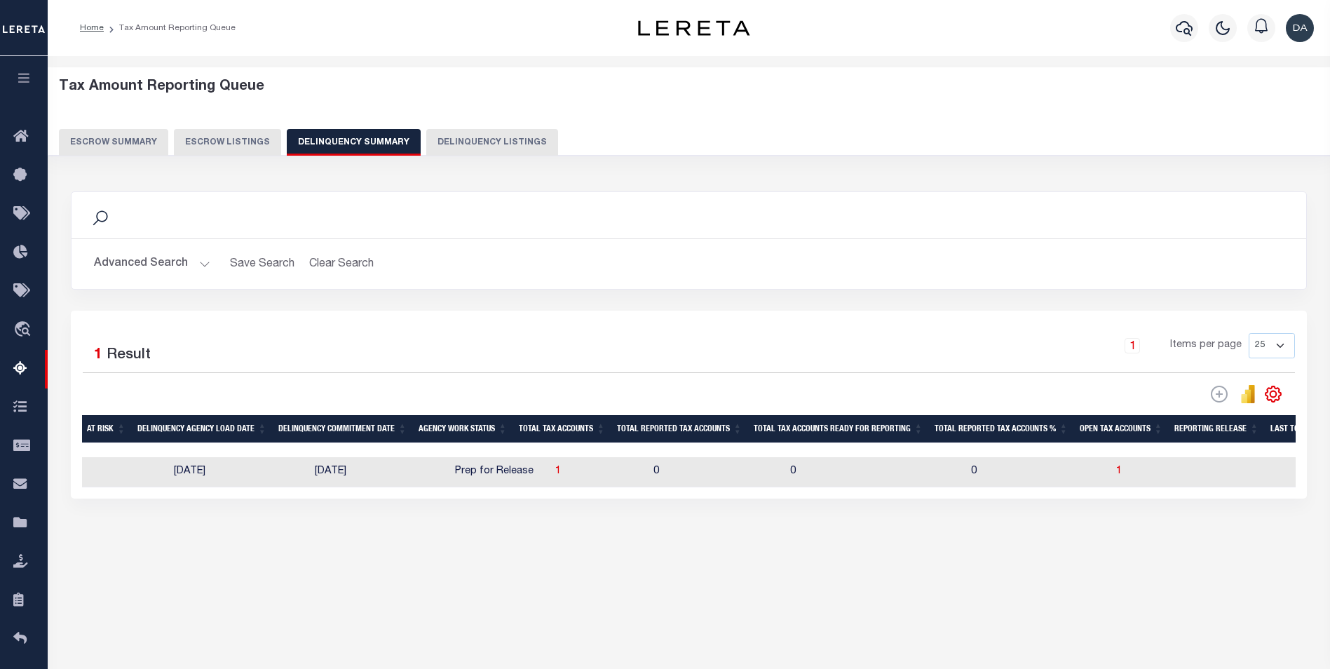
click at [152, 263] on button "Advanced Search" at bounding box center [152, 263] width 116 height 27
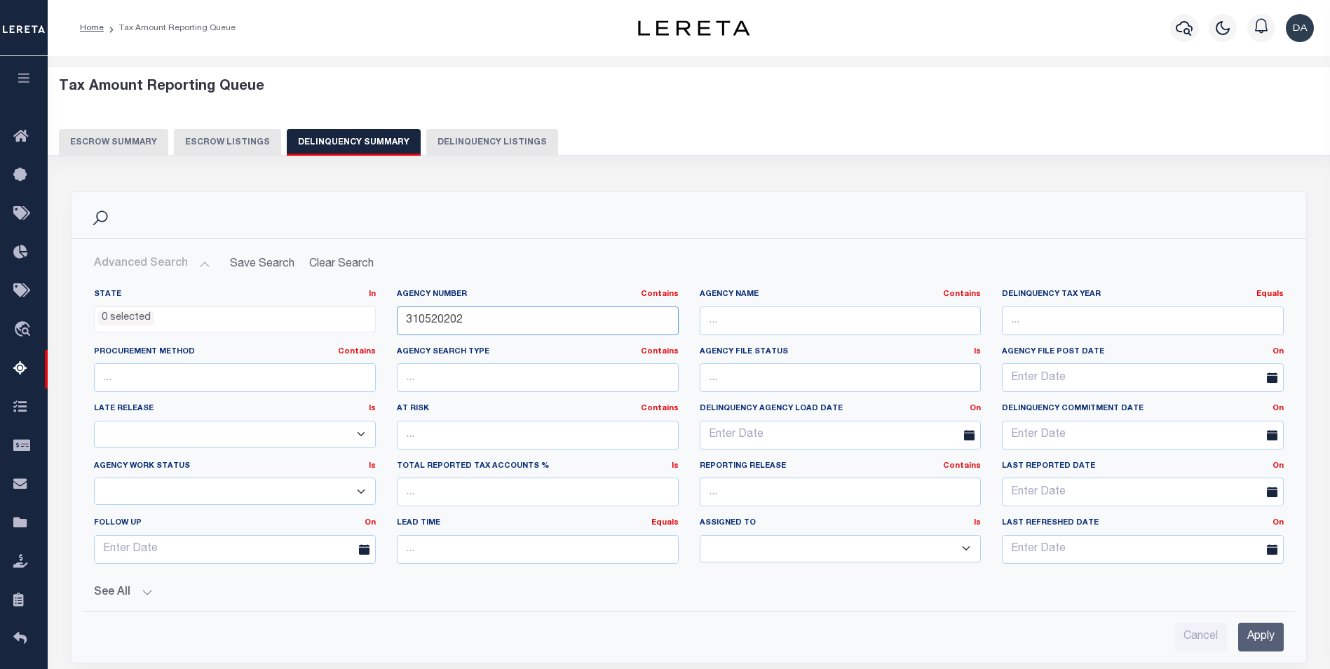
click at [523, 313] on input "310520202" at bounding box center [538, 320] width 282 height 29
click at [521, 315] on input "310520202" at bounding box center [538, 320] width 282 height 29
click at [521, 314] on input "310520202" at bounding box center [538, 320] width 282 height 29
paste input "5"
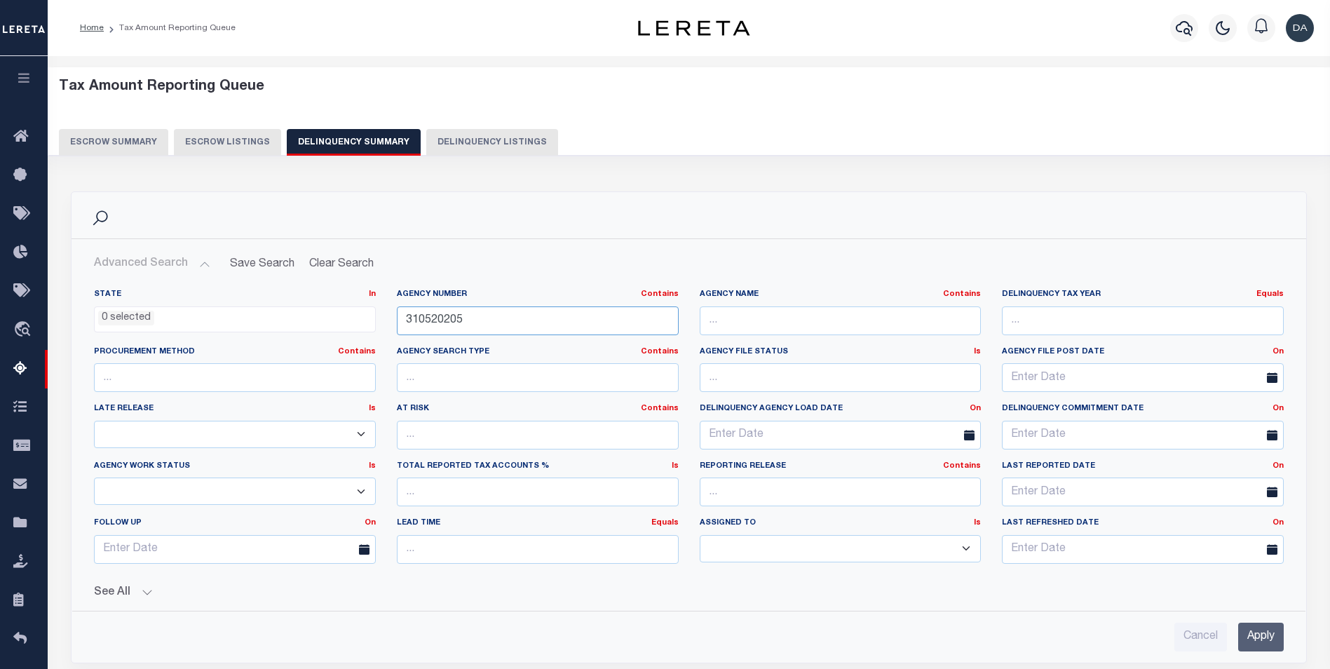
type input "310520205"
click at [1248, 632] on input "Apply" at bounding box center [1262, 637] width 46 height 29
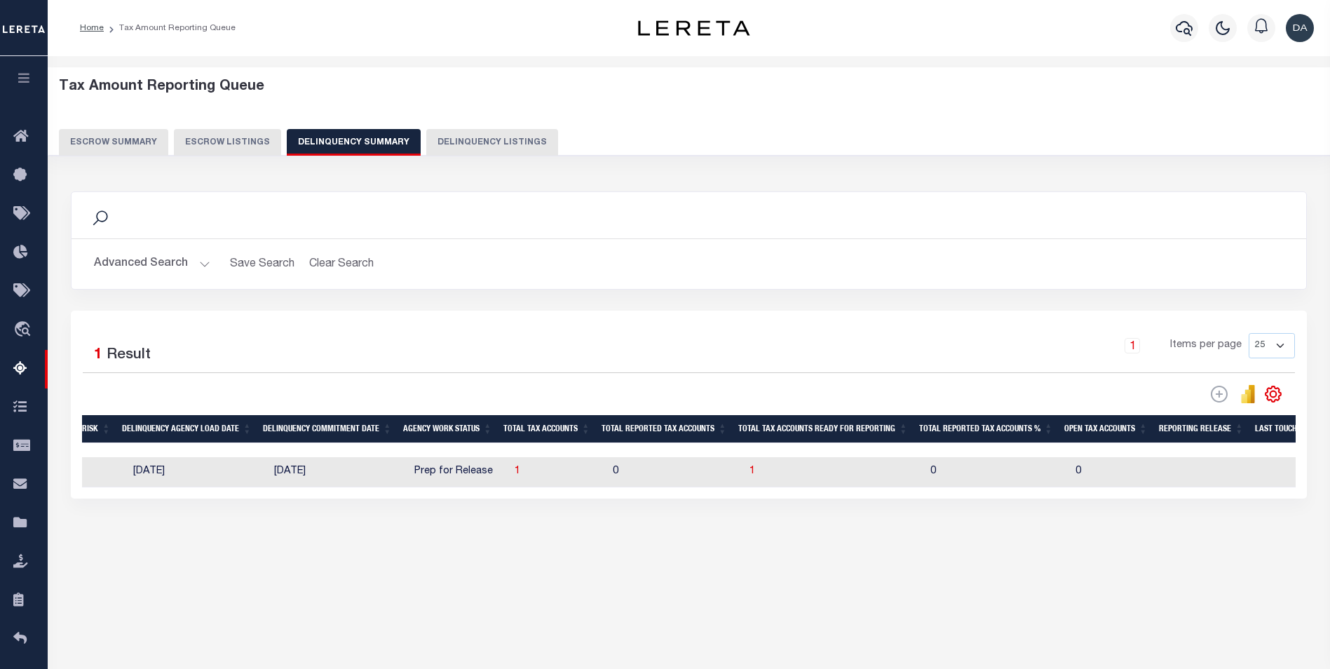
click at [509, 481] on td "1" at bounding box center [558, 472] width 98 height 30
checkbox input "true"
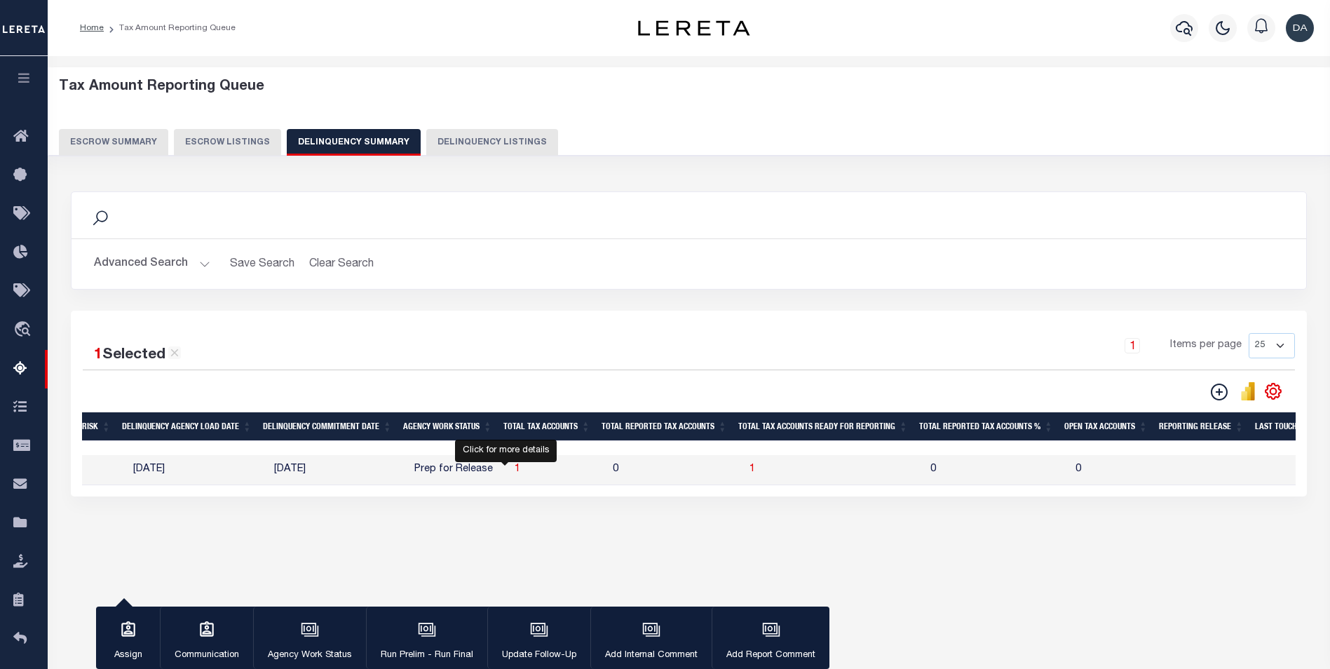
click at [515, 474] on span "1" at bounding box center [518, 469] width 6 height 10
select select "100"
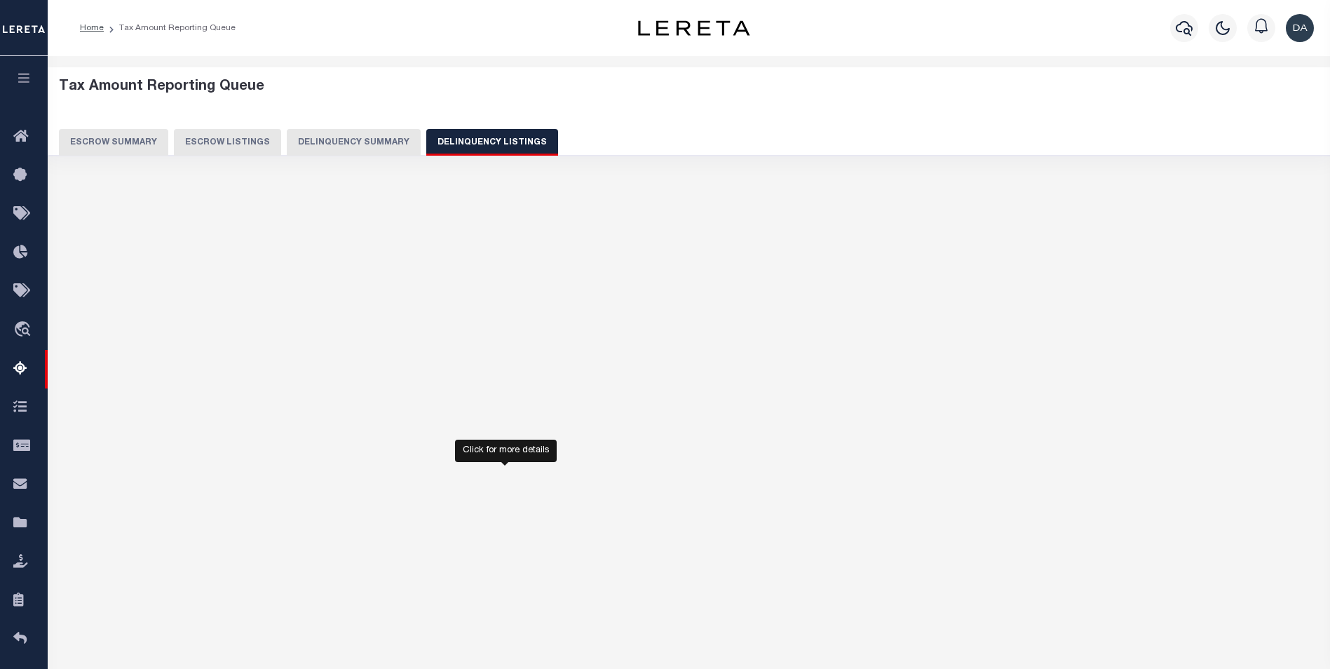
select select "100"
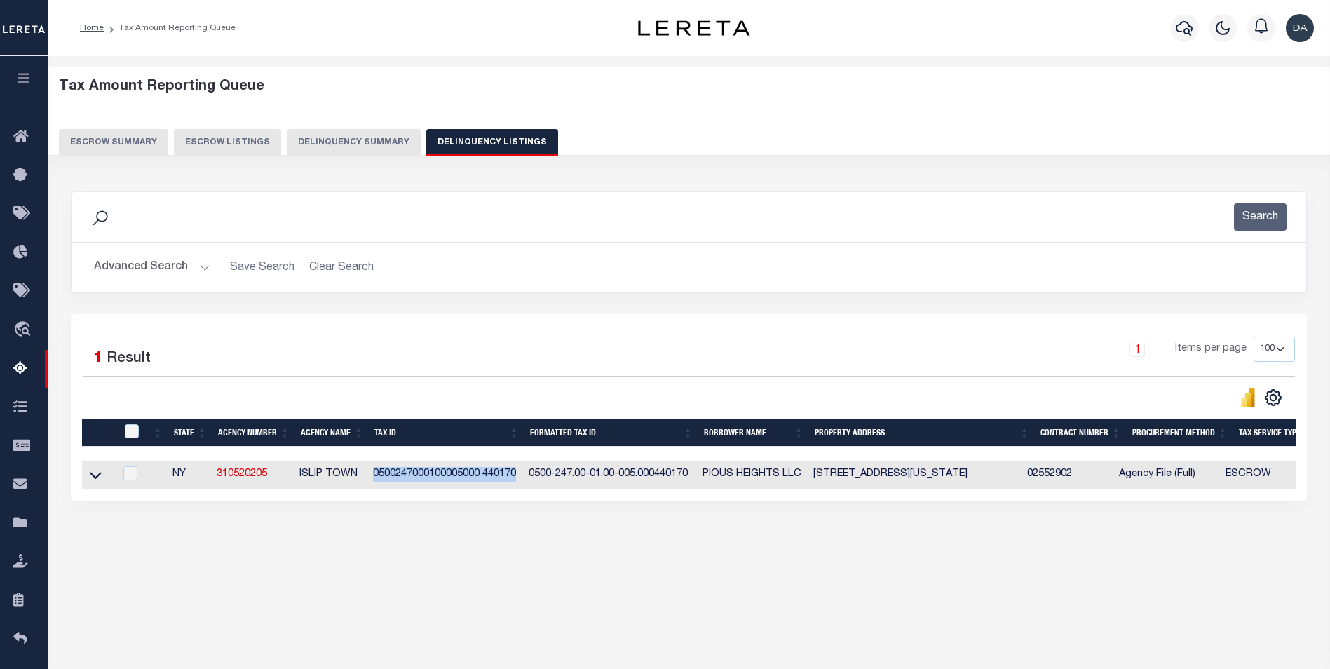
drag, startPoint x: 373, startPoint y: 479, endPoint x: 516, endPoint y: 482, distance: 143.1
click at [516, 482] on td "0500247000100005000 440170" at bounding box center [445, 475] width 156 height 29
checkbox input "true"
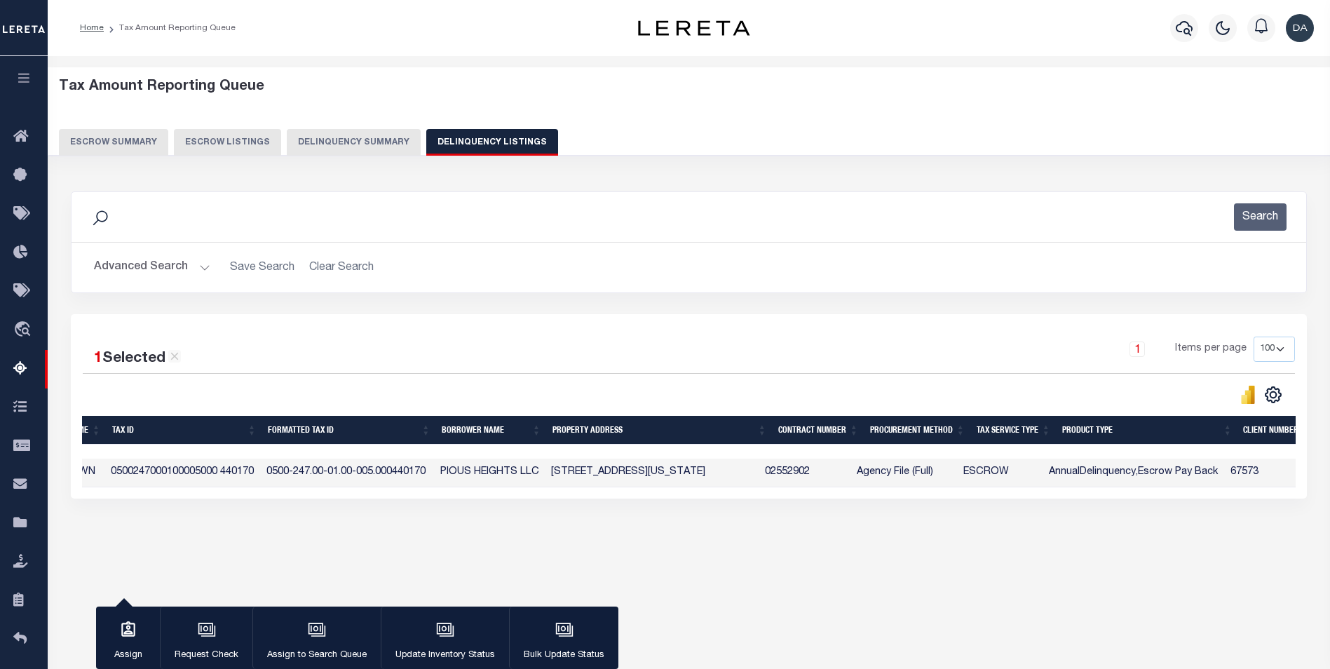
scroll to position [0, 349]
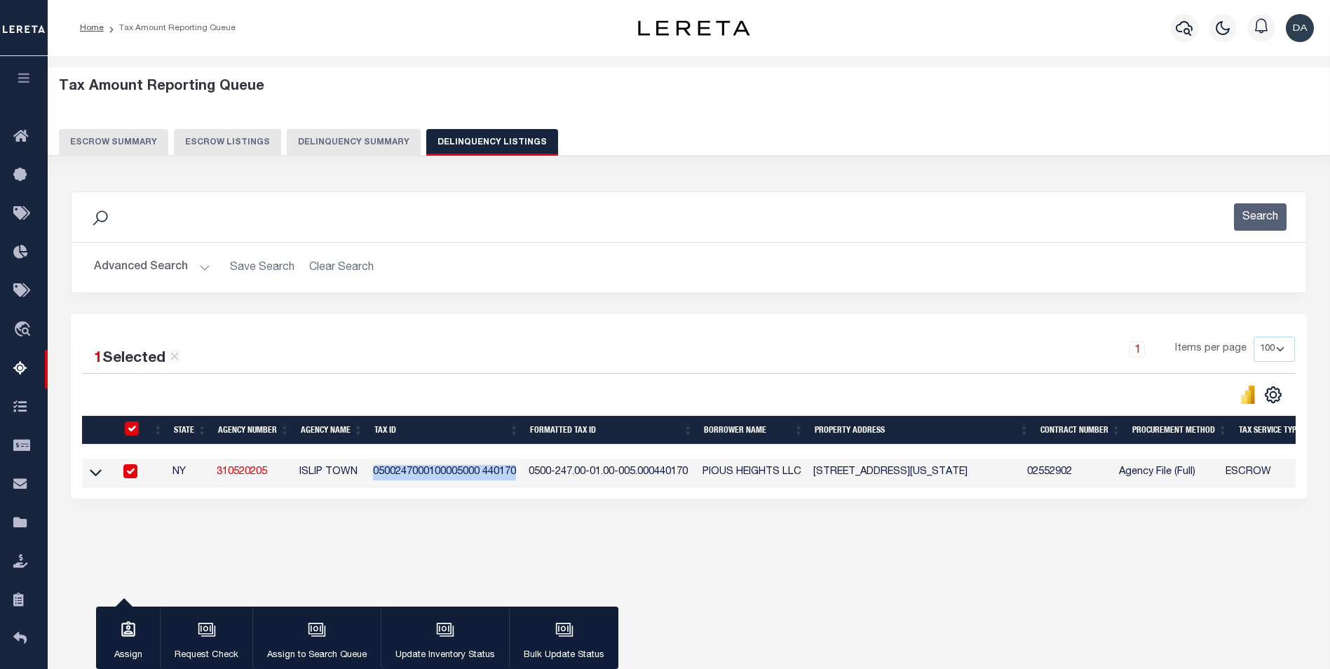
drag, startPoint x: 372, startPoint y: 472, endPoint x: 518, endPoint y: 475, distance: 145.2
click at [518, 475] on td "0500247000100005000 440170" at bounding box center [445, 473] width 156 height 29
checkbox input "false"
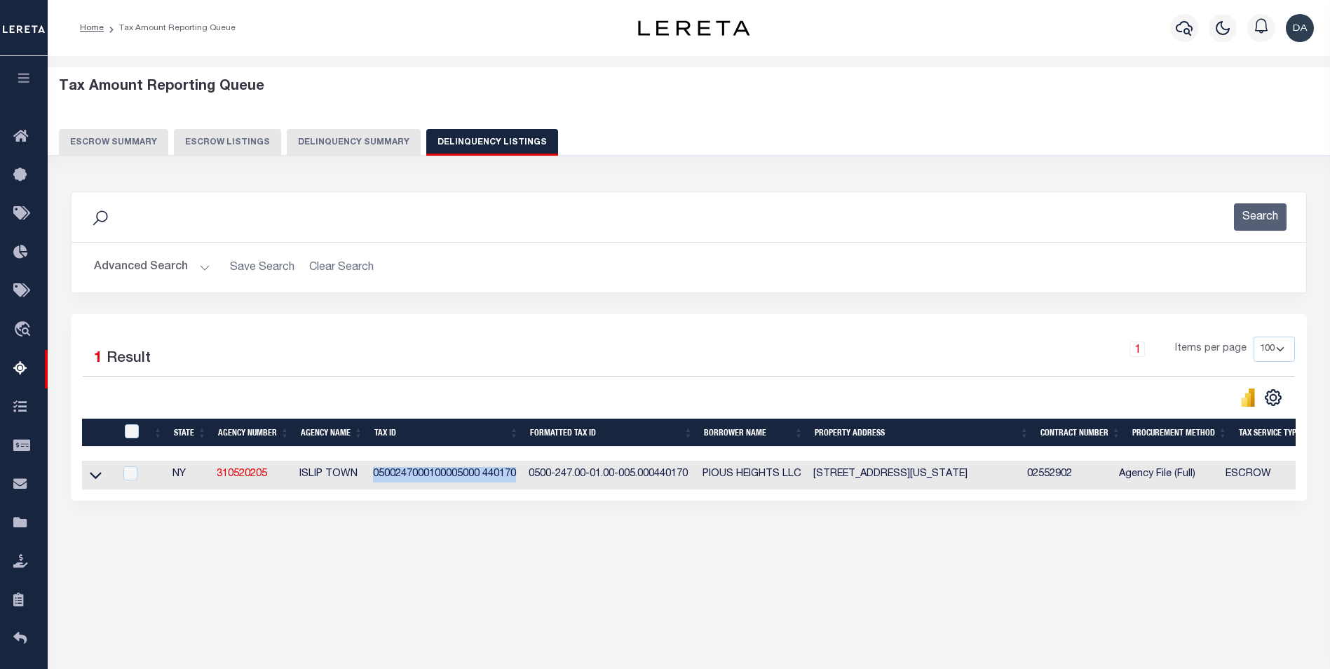
copy td "0500247000100005000 440170"
click at [764, 259] on h2 "Advanced Search Save Search Clear Search" at bounding box center [689, 267] width 1213 height 27
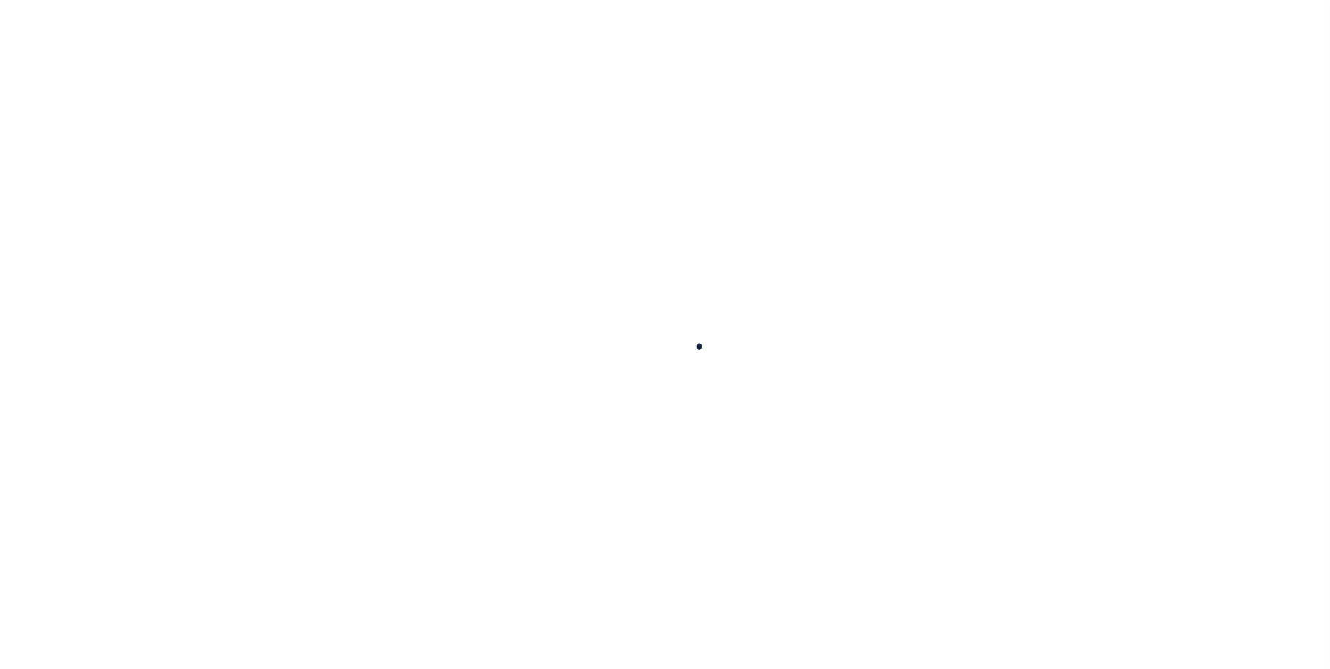
select select
